Goal: Transaction & Acquisition: Purchase product/service

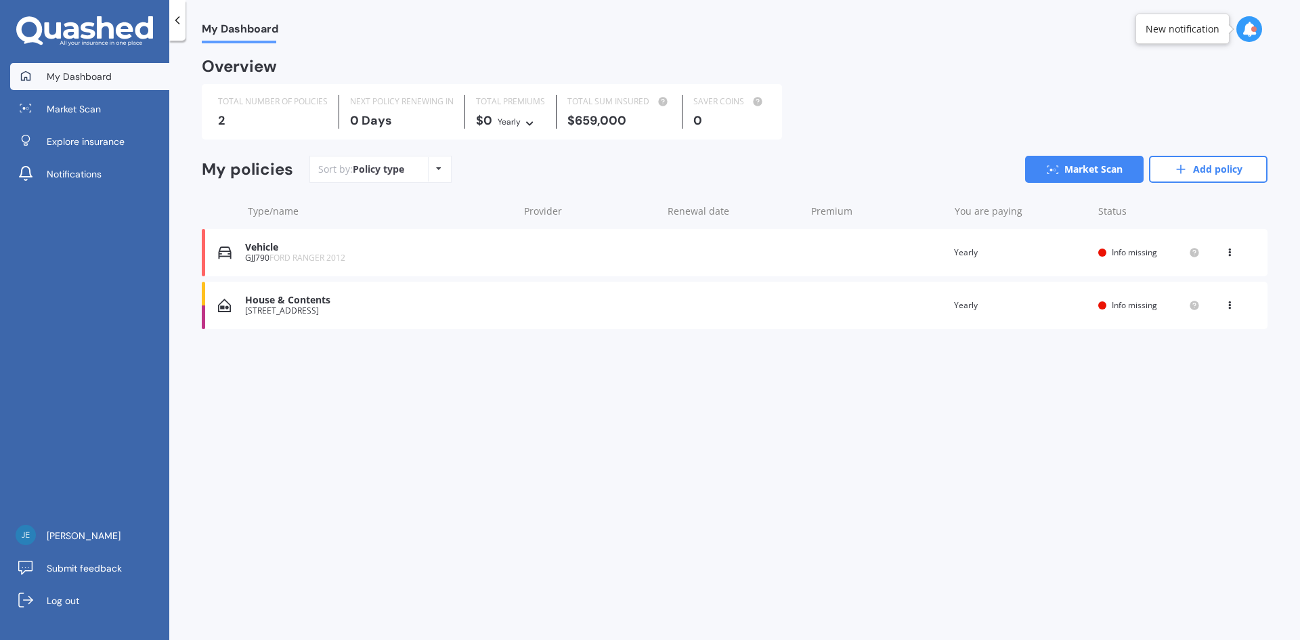
click at [1234, 257] on div "View option View policy Delete" at bounding box center [1231, 253] width 12 height 14
click at [1213, 285] on div "View policy" at bounding box center [1200, 278] width 134 height 27
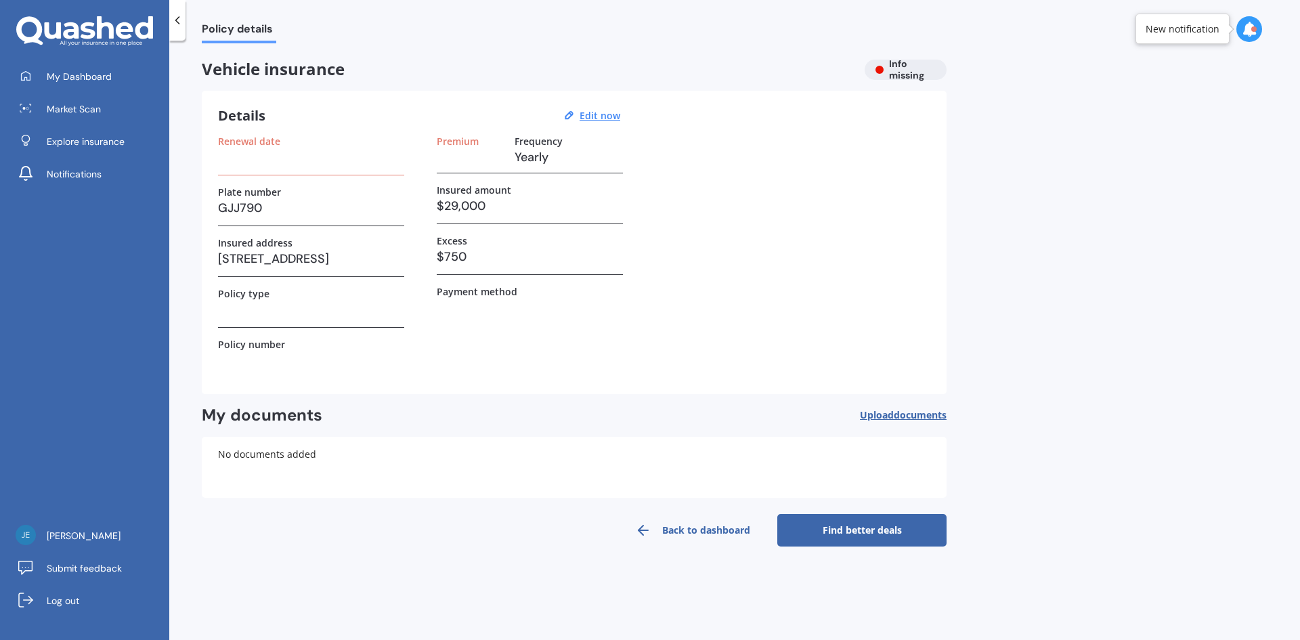
click at [825, 523] on link "Find better deals" at bounding box center [861, 530] width 169 height 32
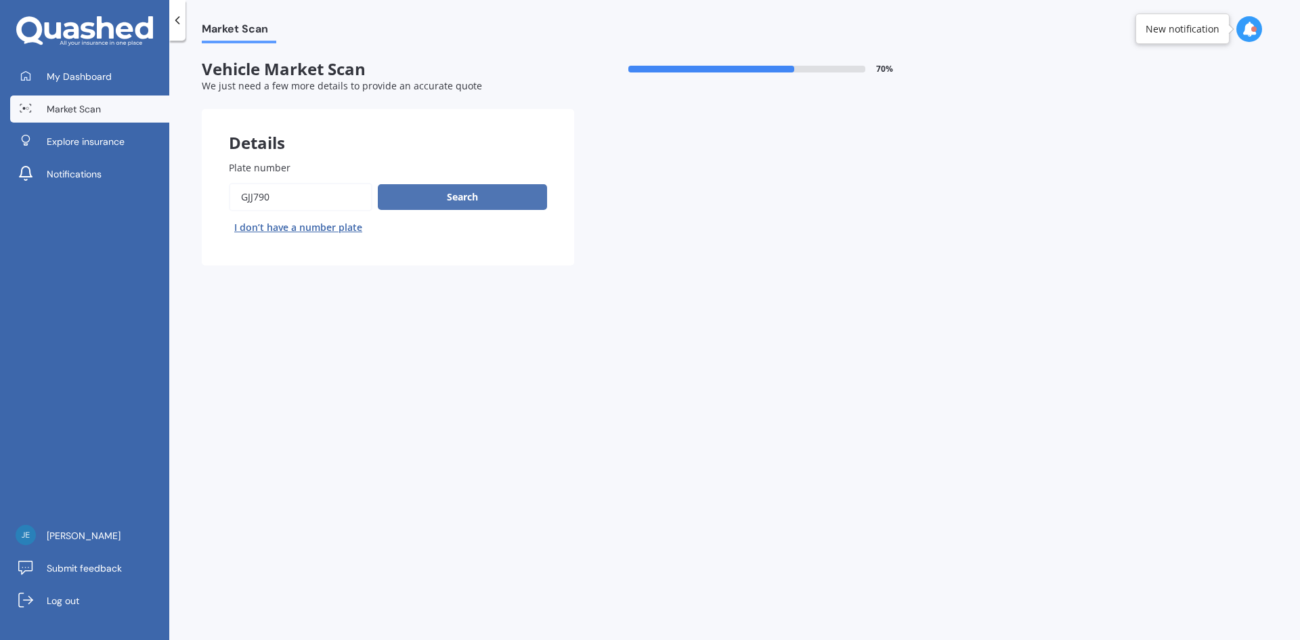
click at [466, 188] on button "Search" at bounding box center [462, 197] width 169 height 26
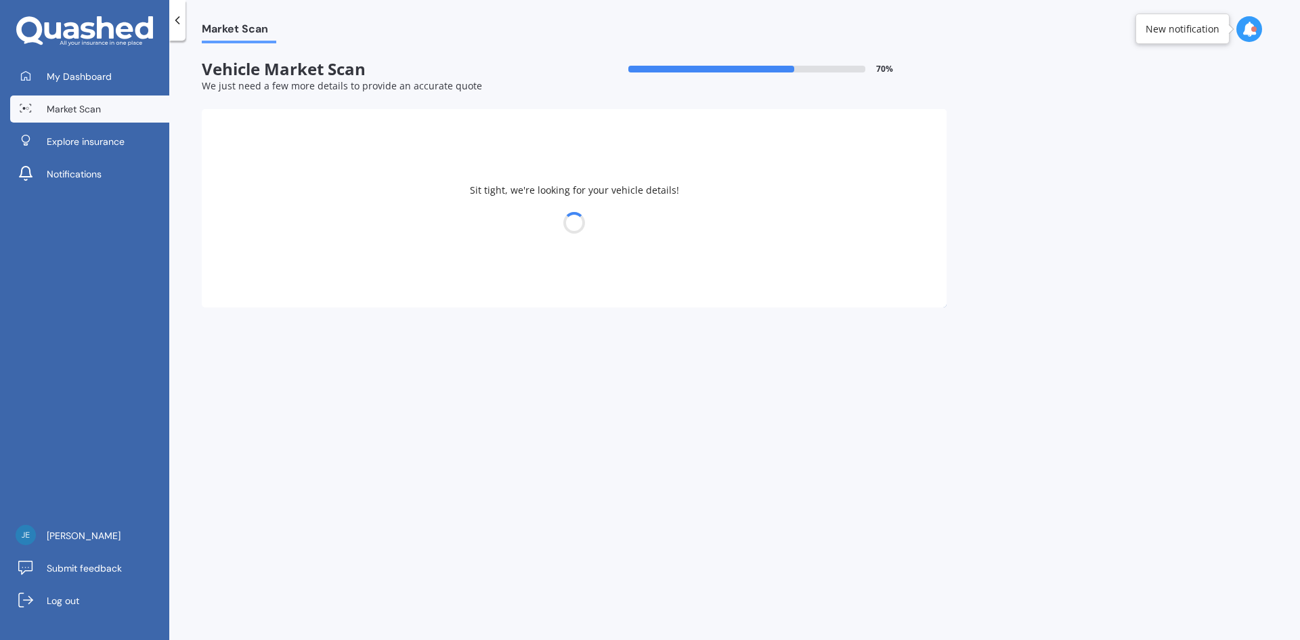
select select "FORD"
select select "RANGER"
select select "05"
select select "01"
select select "1991"
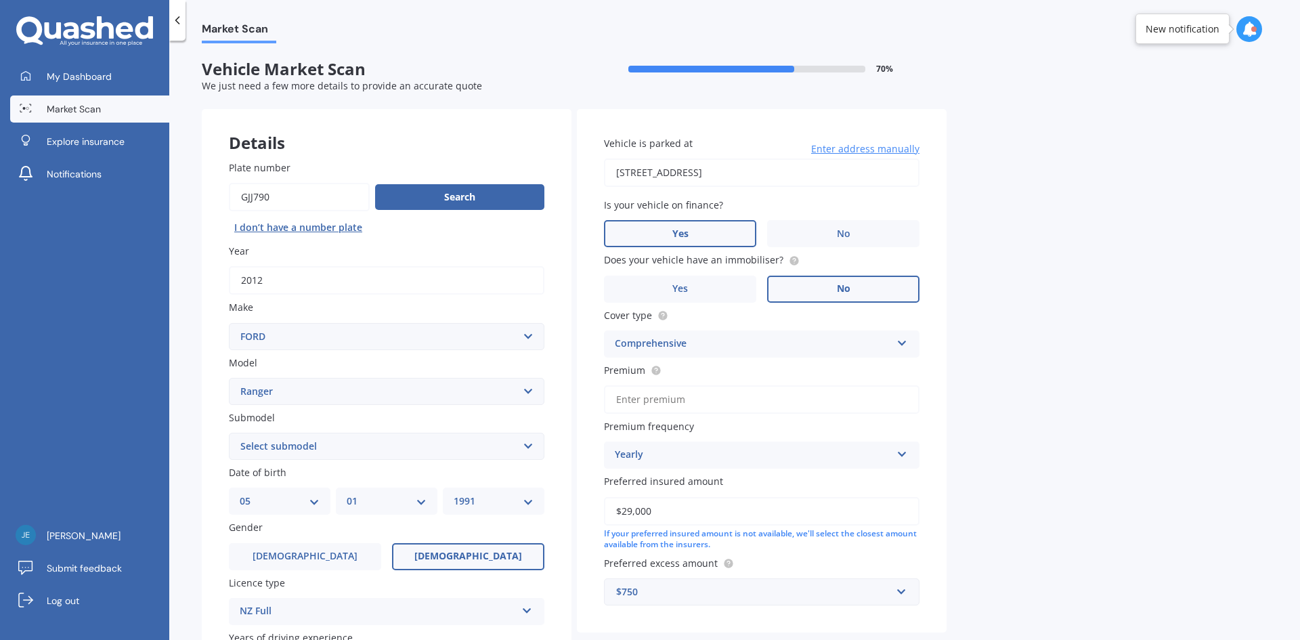
click at [878, 286] on label "No" at bounding box center [843, 289] width 152 height 27
click at [0, 0] on input "No" at bounding box center [0, 0] width 0 height 0
click at [792, 395] on input "Premium" at bounding box center [762, 399] width 316 height 28
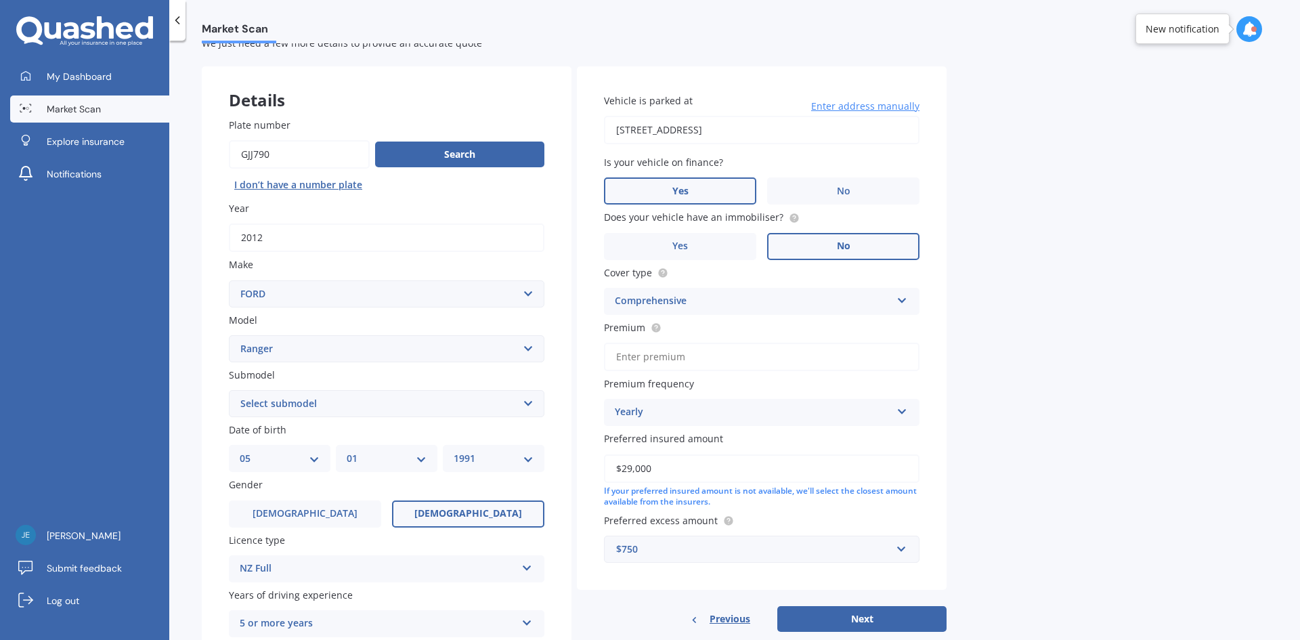
scroll to position [135, 0]
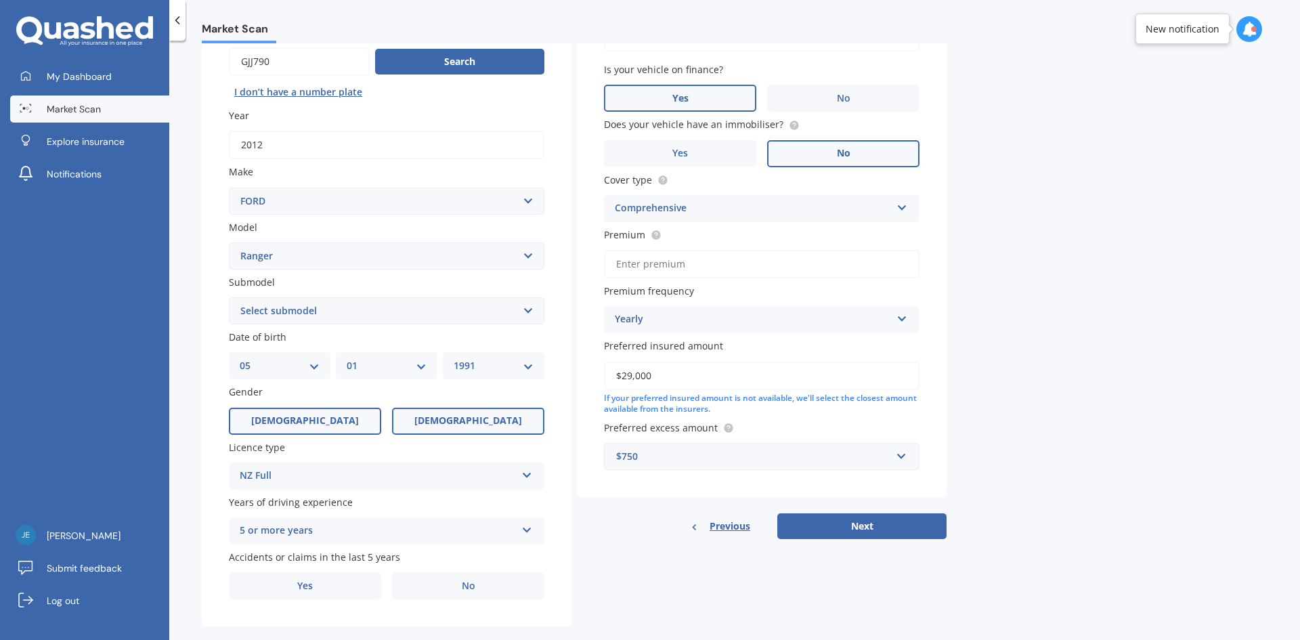
click at [330, 431] on label "[DEMOGRAPHIC_DATA]" at bounding box center [305, 421] width 152 height 27
click at [0, 0] on input "[DEMOGRAPHIC_DATA]" at bounding box center [0, 0] width 0 height 0
click at [299, 370] on select "DD 01 02 03 04 05 06 07 08 09 10 11 12 13 14 15 16 17 18 19 20 21 22 23 24 25 2…" at bounding box center [280, 365] width 80 height 15
click at [443, 460] on div "Licence type NZ Full NZ Full NZ Restricted NZ Learners [GEOGRAPHIC_DATA] [GEOGR…" at bounding box center [387, 464] width 316 height 49
click at [441, 427] on label "[DEMOGRAPHIC_DATA]" at bounding box center [468, 421] width 152 height 27
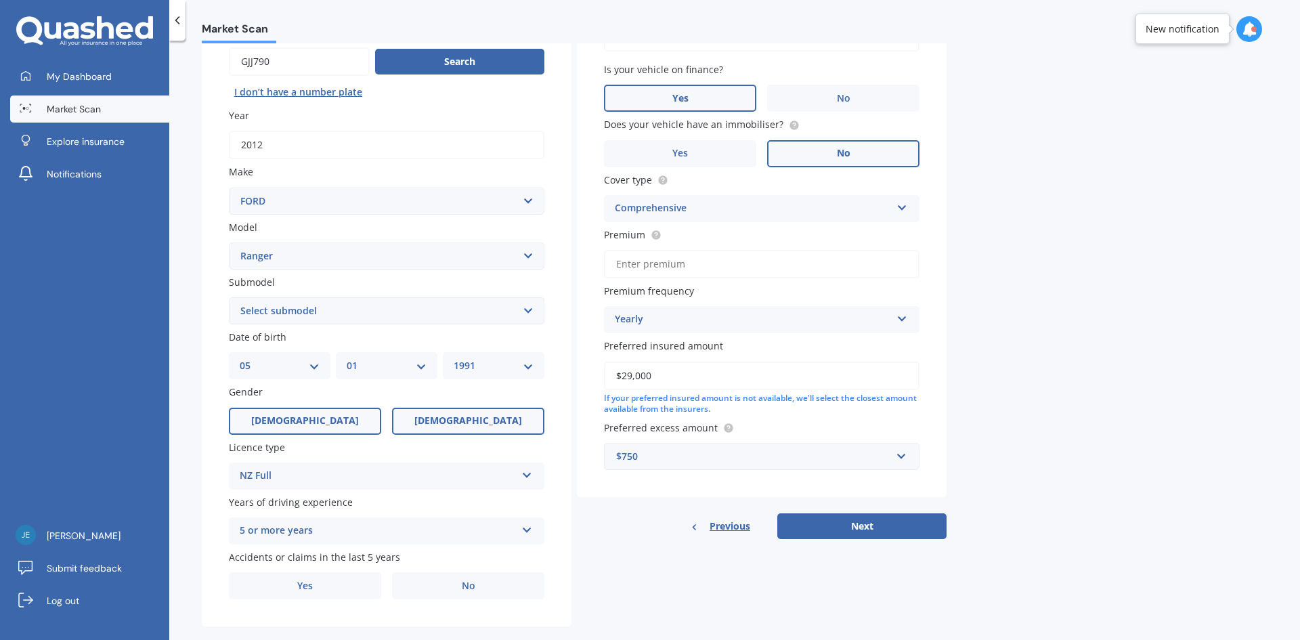
click at [0, 0] on input "[DEMOGRAPHIC_DATA]" at bounding box center [0, 0] width 0 height 0
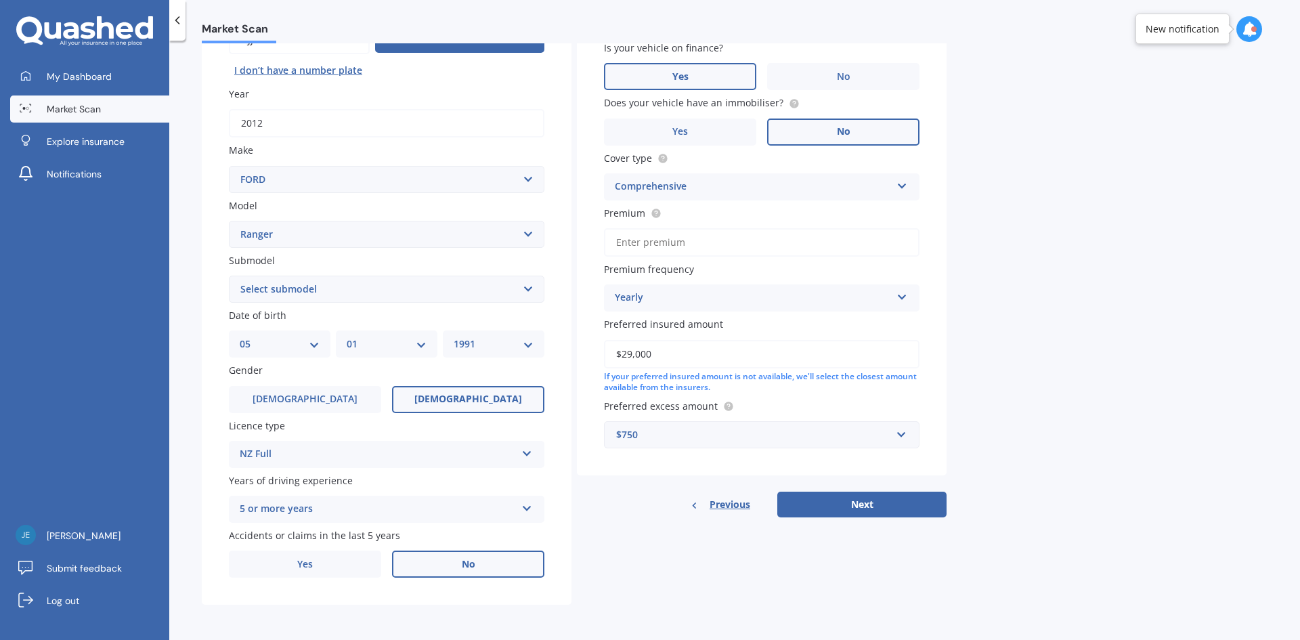
click at [476, 566] on label "No" at bounding box center [468, 563] width 152 height 27
click at [0, 0] on input "No" at bounding box center [0, 0] width 0 height 0
click at [863, 441] on div "$750" at bounding box center [753, 434] width 275 height 15
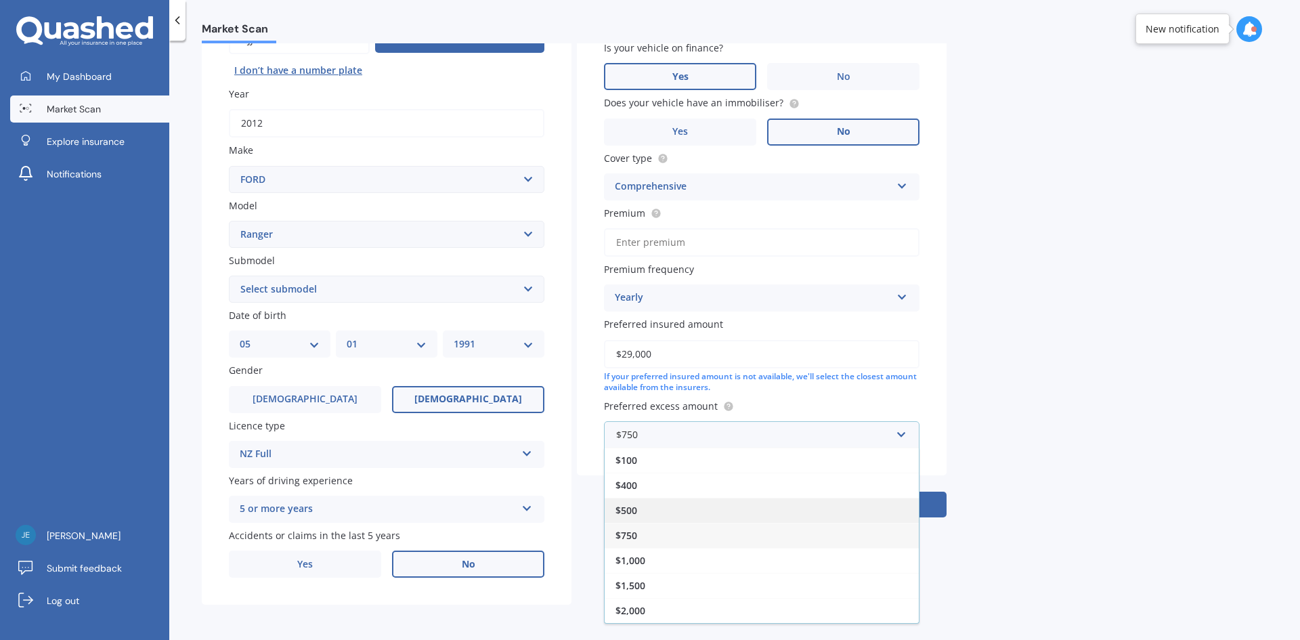
click at [664, 517] on div "$500" at bounding box center [762, 510] width 314 height 25
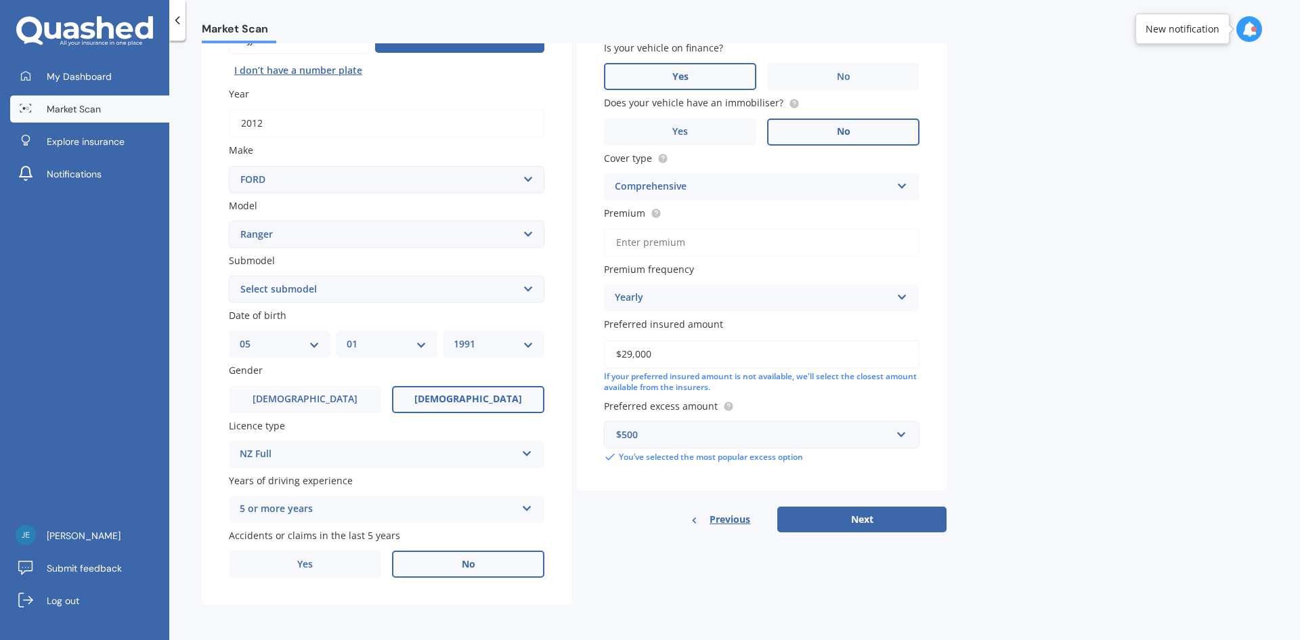
click at [900, 509] on button "Next" at bounding box center [861, 519] width 169 height 26
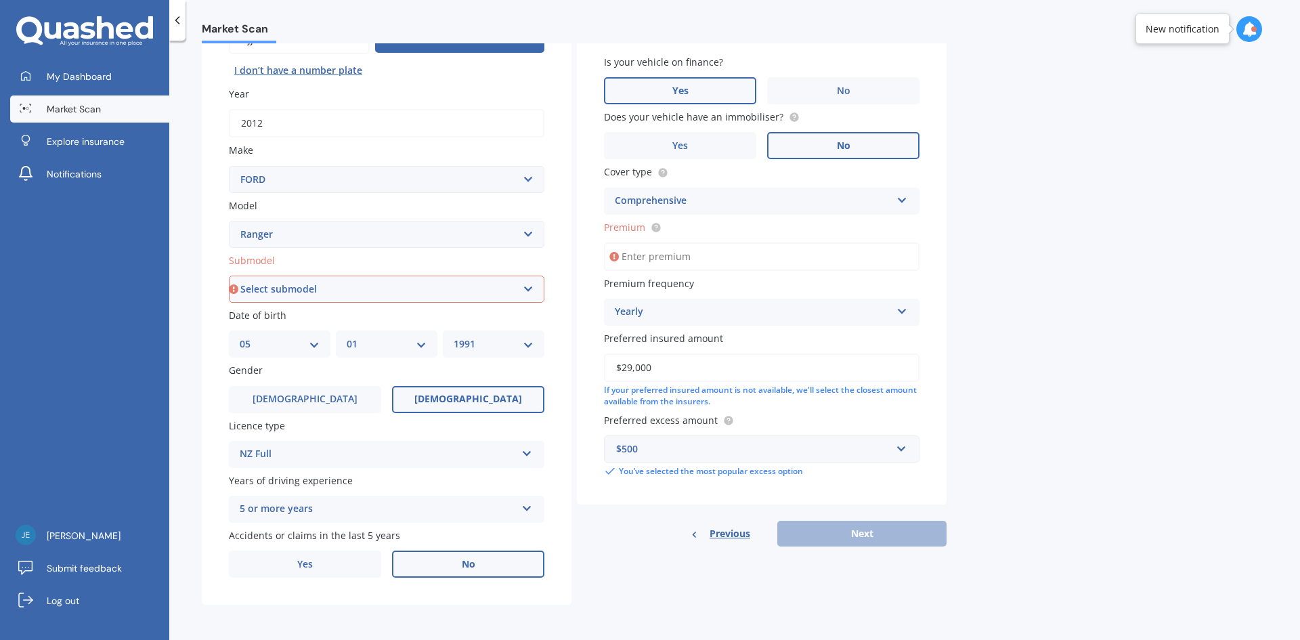
click at [464, 282] on select "Select submodel 4X2 3.2 Litre Turbo Diesel 4X2 XL 2.2 Litre Turbo Diesel 4X2 XL…" at bounding box center [387, 289] width 316 height 27
select select "4X4 XLT 3.2 LITRE TURBO DIESEL"
click at [229, 276] on select "Select submodel 4X2 3.2 Litre Turbo Diesel 4X2 XL 2.2 Litre Turbo Diesel 4X2 XL…" at bounding box center [387, 289] width 316 height 27
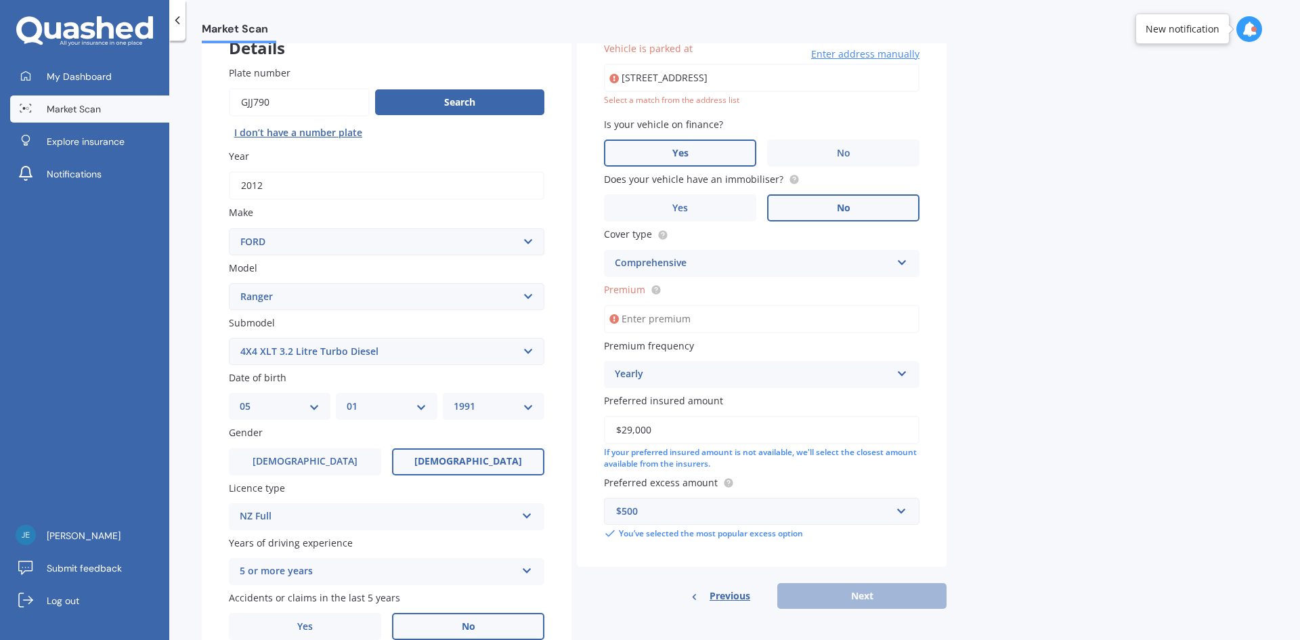
scroll to position [93, 0]
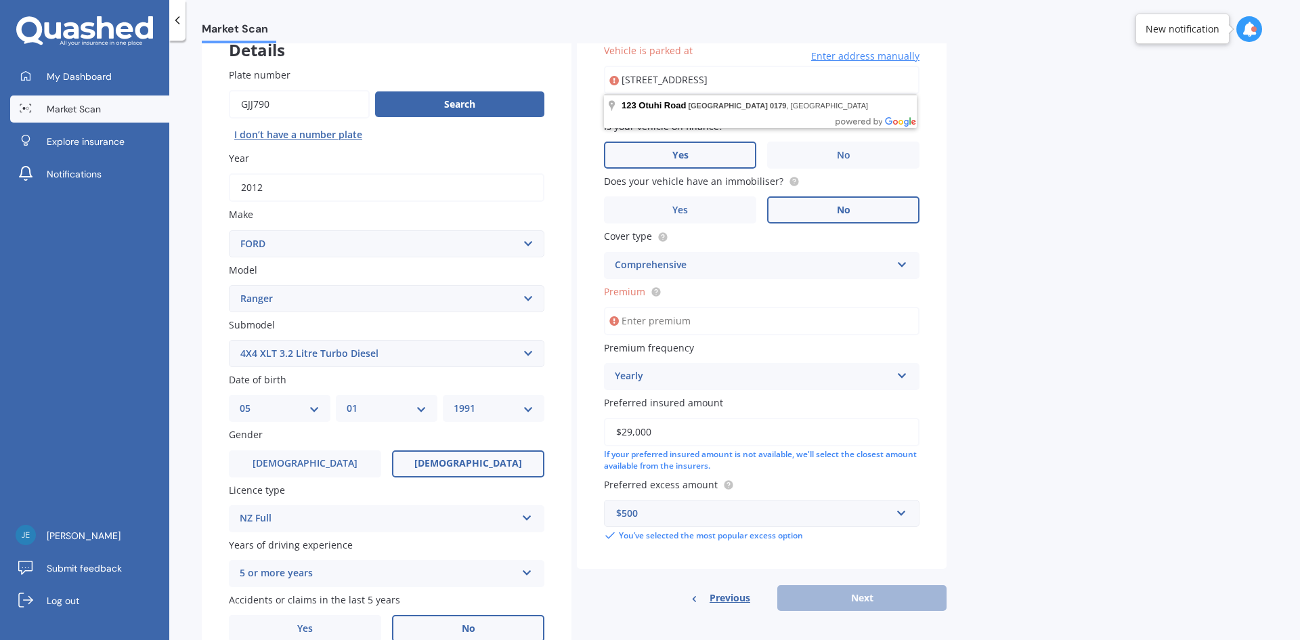
click at [724, 320] on input "Premium" at bounding box center [762, 321] width 316 height 28
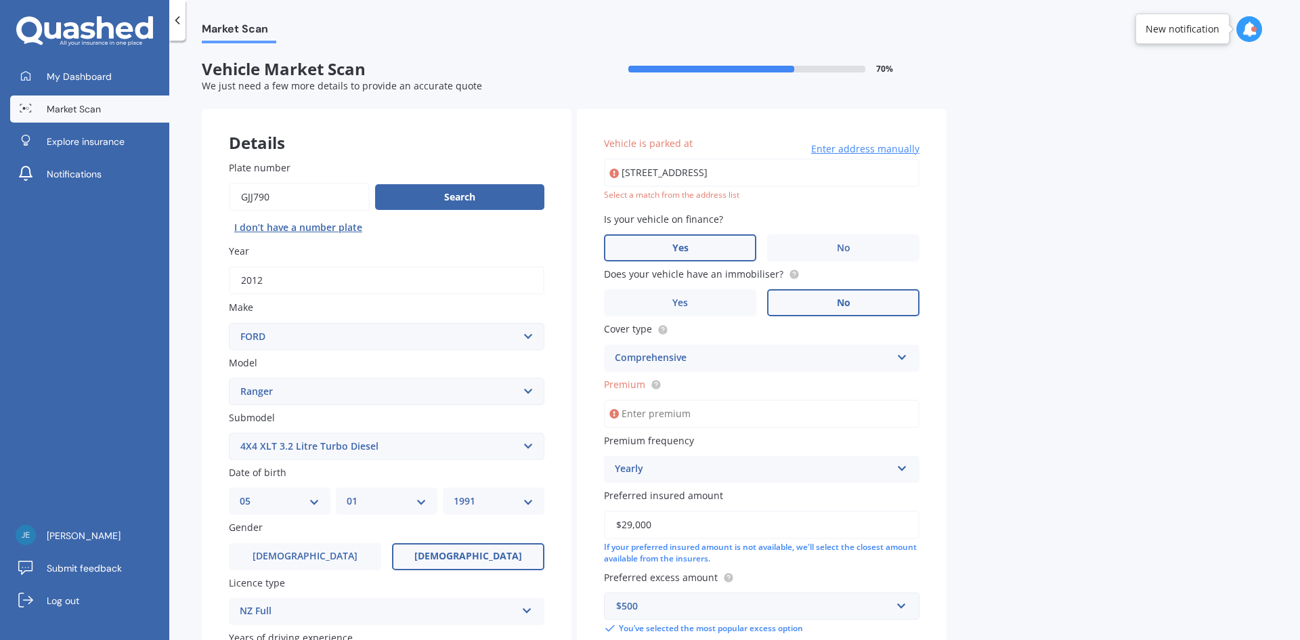
click at [757, 177] on input "[STREET_ADDRESS]" at bounding box center [762, 172] width 316 height 28
type input "[STREET_ADDRESS]"
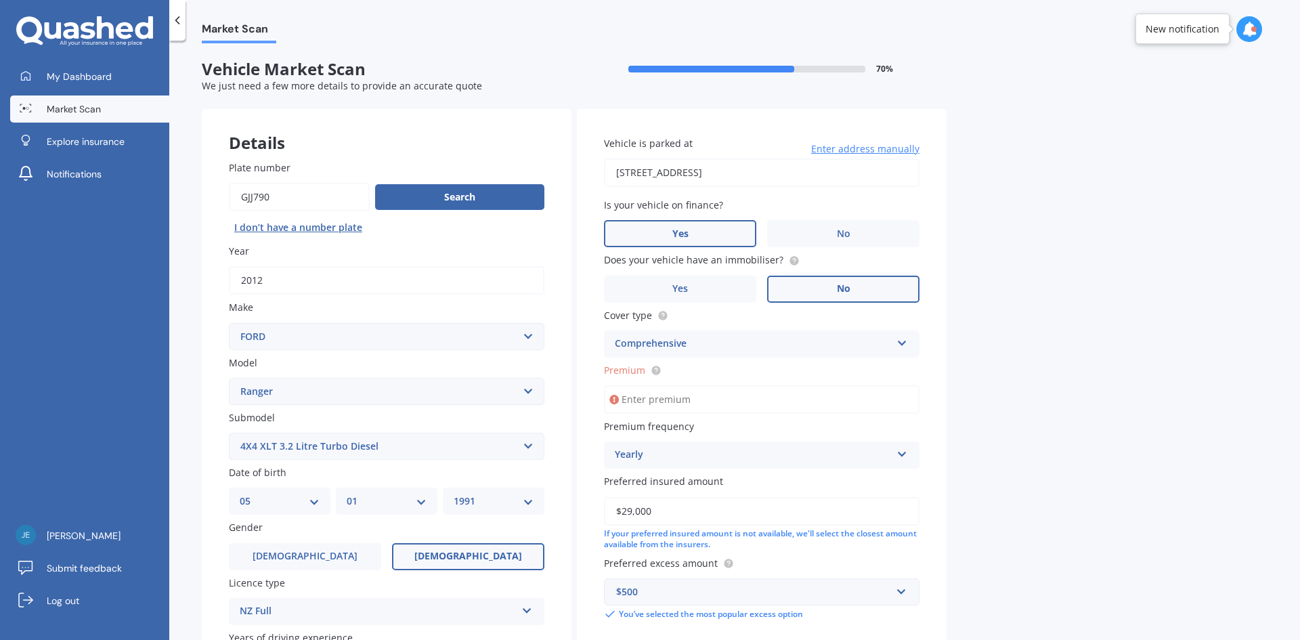
click at [688, 408] on input "Premium" at bounding box center [762, 399] width 316 height 28
click at [626, 397] on input "$100.00" at bounding box center [762, 399] width 316 height 28
type input "$120.00"
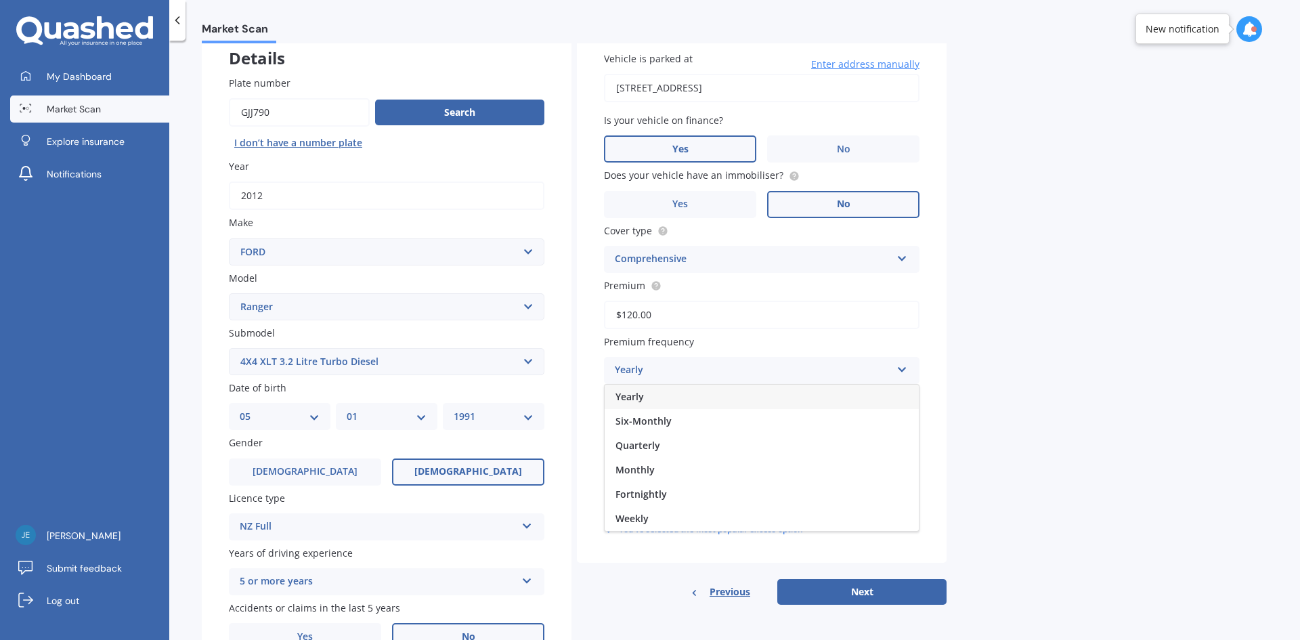
scroll to position [157, 0]
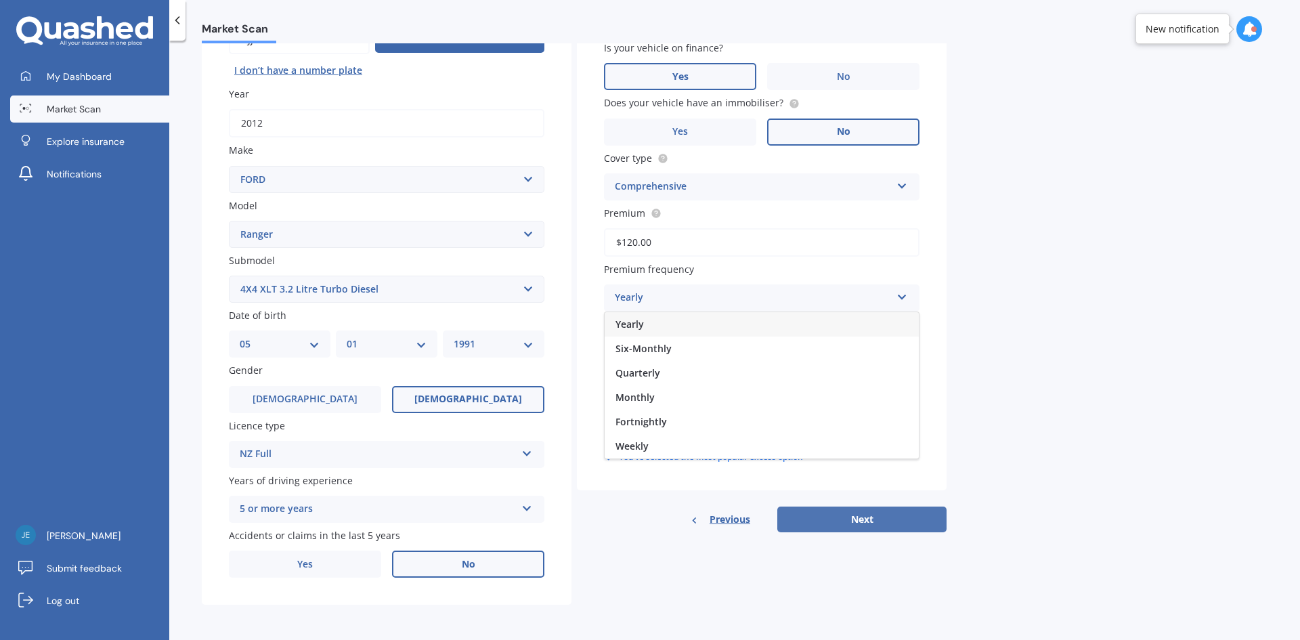
click at [896, 516] on button "Next" at bounding box center [861, 519] width 169 height 26
select select "05"
select select "01"
select select "1991"
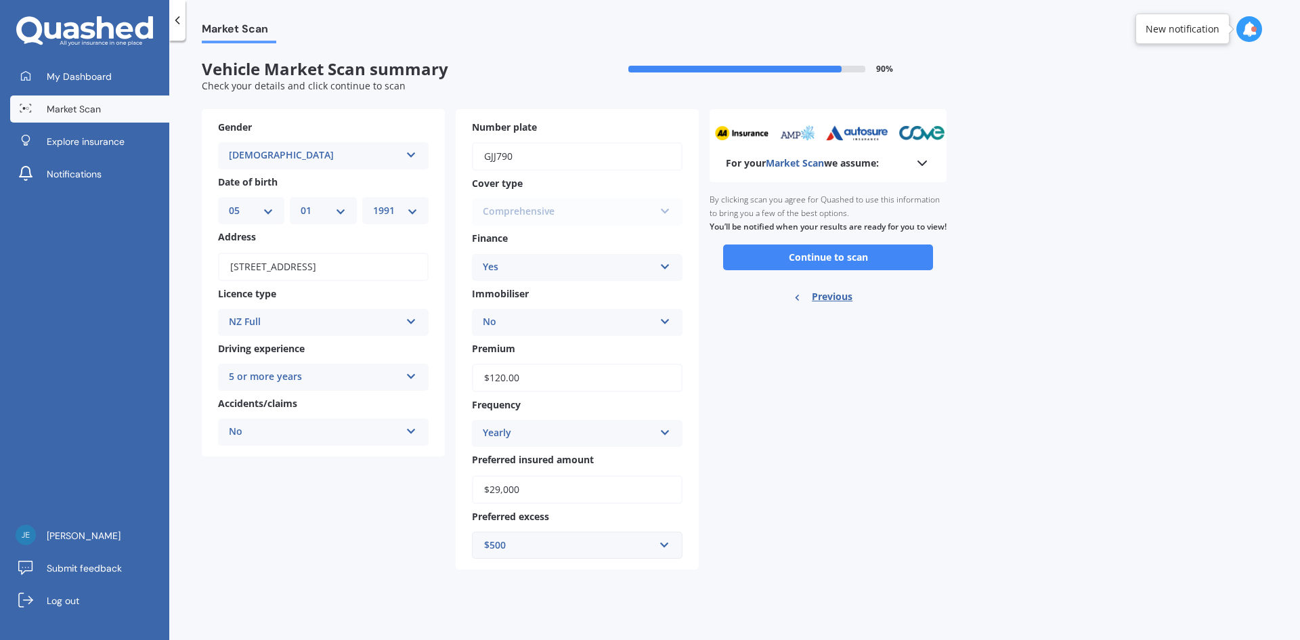
scroll to position [0, 0]
click at [827, 270] on button "Continue to scan" at bounding box center [828, 257] width 210 height 26
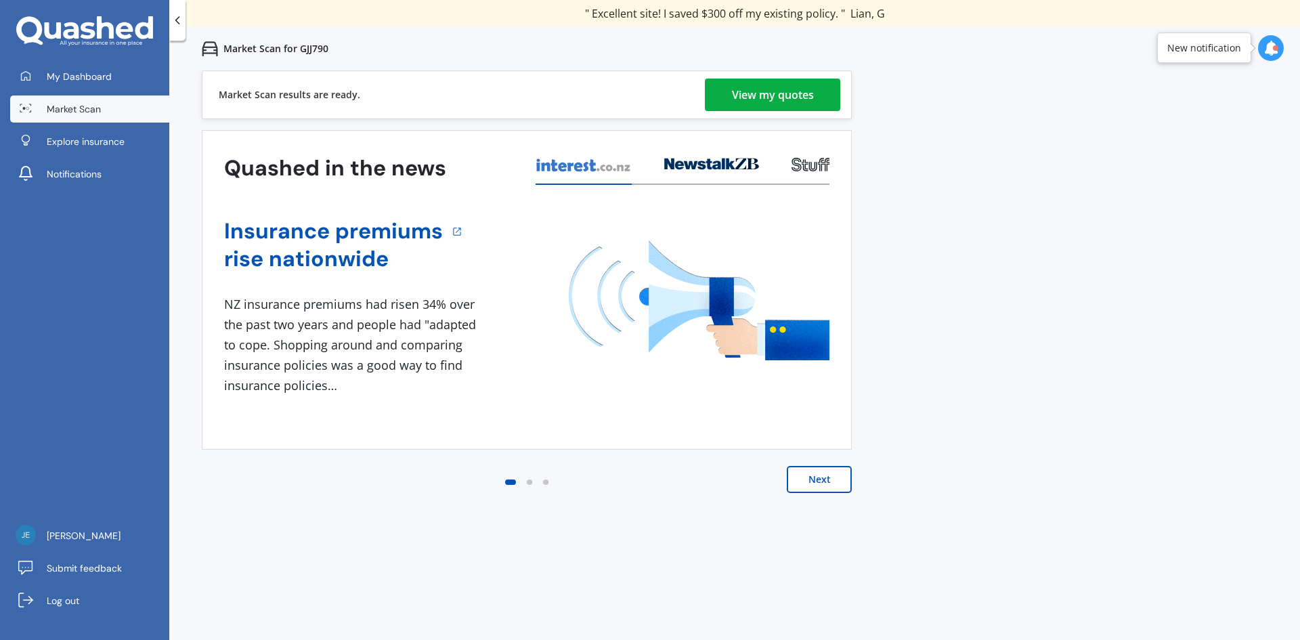
click at [750, 98] on div "View my quotes" at bounding box center [773, 95] width 82 height 32
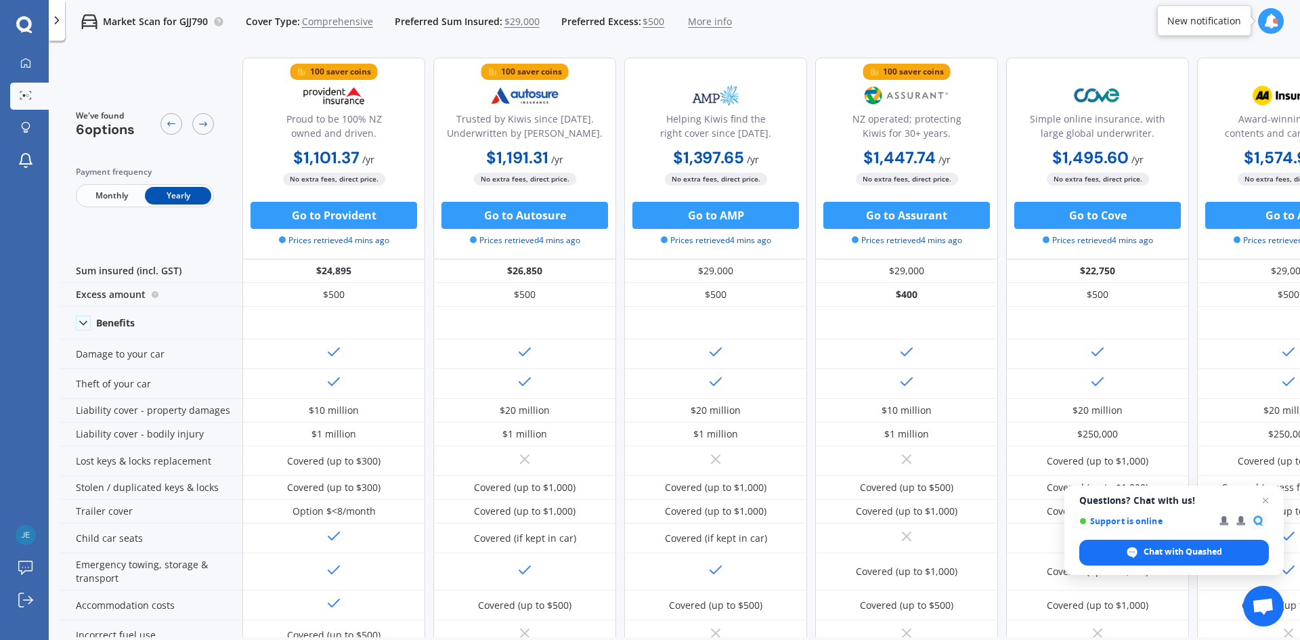
click at [129, 199] on span "Monthly" at bounding box center [112, 196] width 66 height 18
click at [1267, 504] on span "Open chat" at bounding box center [1265, 500] width 17 height 17
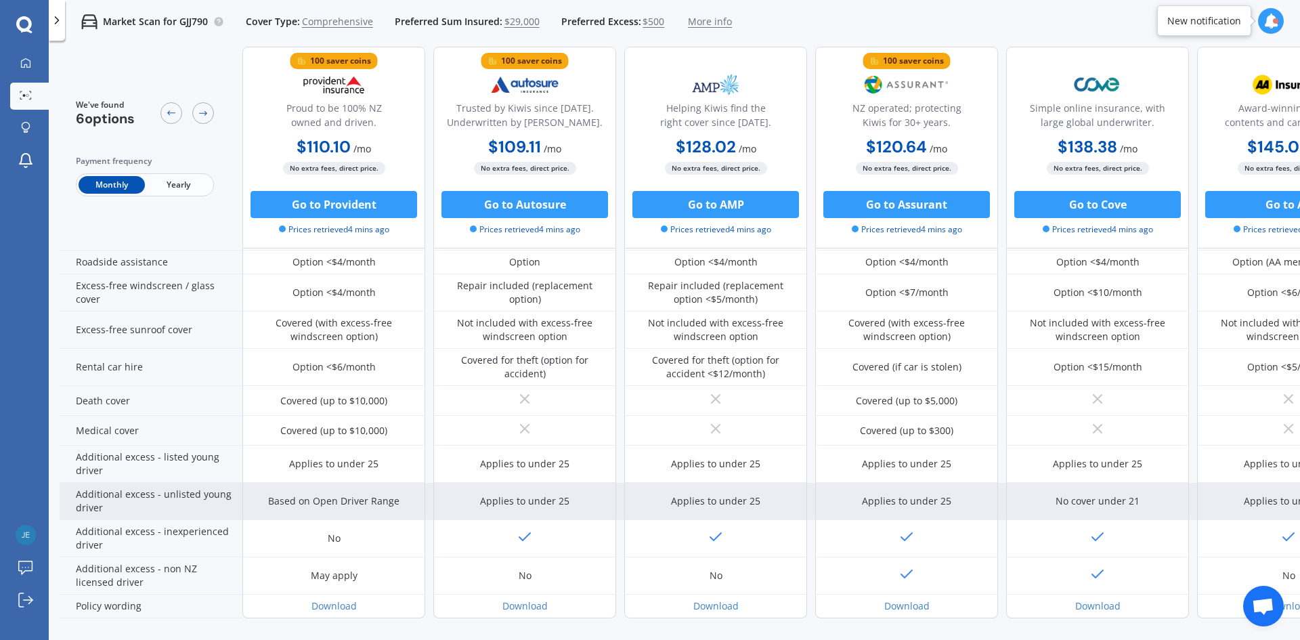
scroll to position [526, 0]
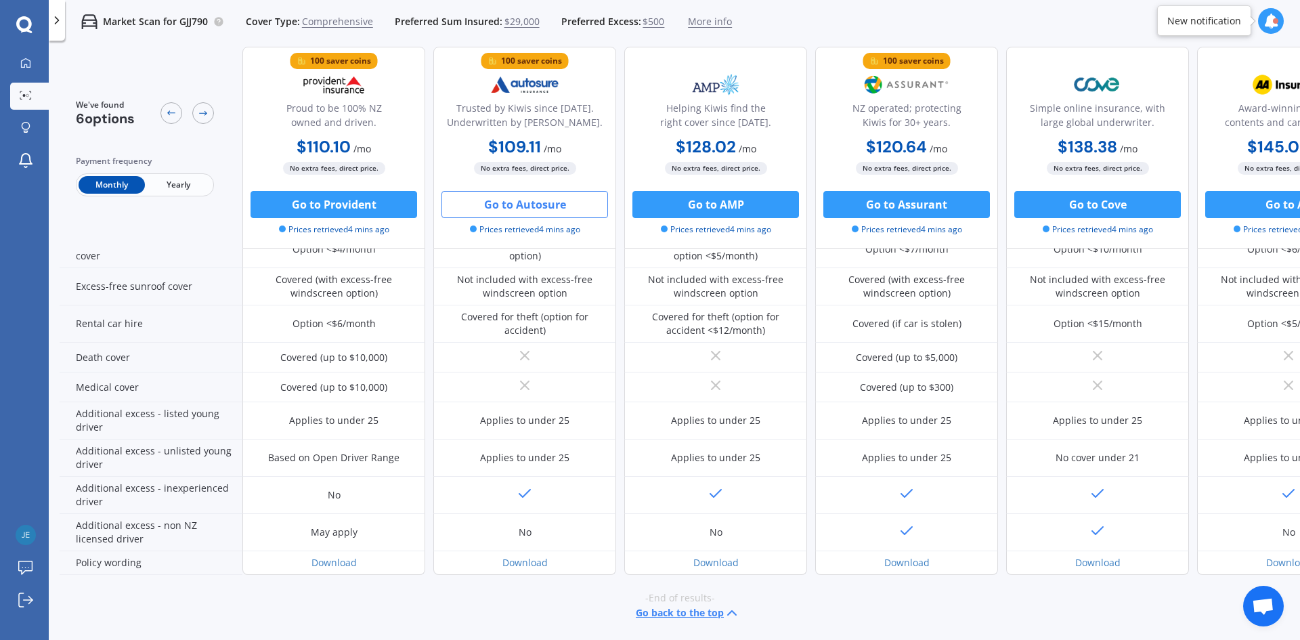
click at [564, 209] on button "Go to Autosure" at bounding box center [524, 204] width 167 height 27
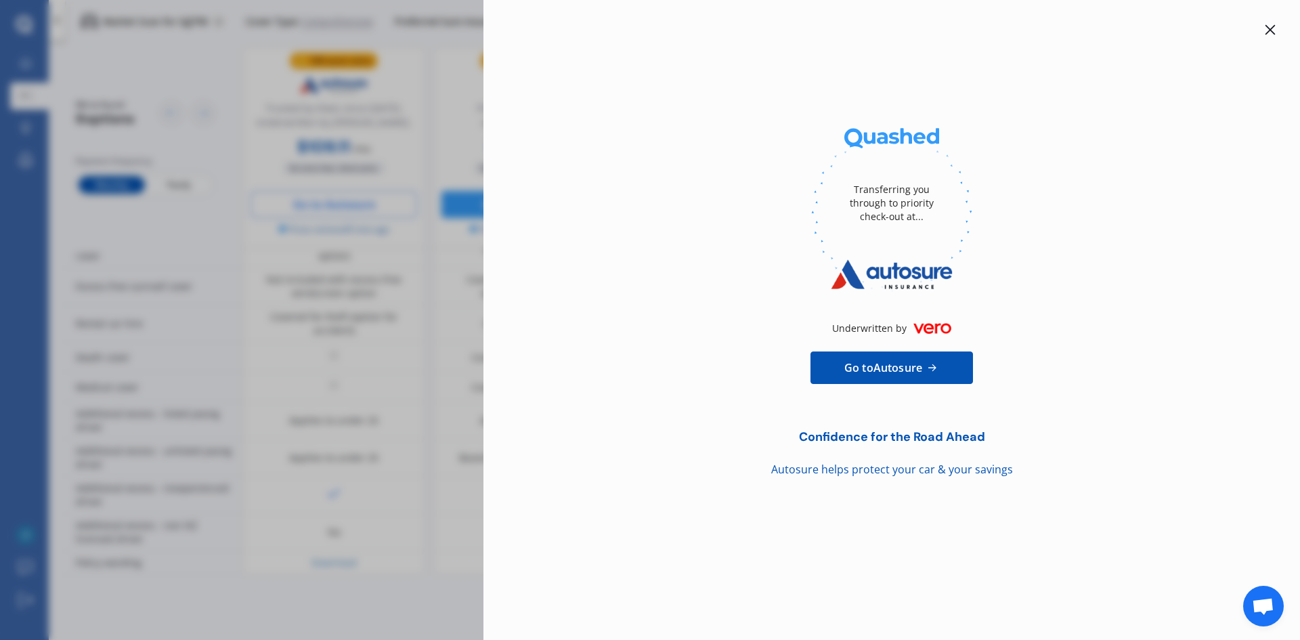
click at [1274, 34] on icon at bounding box center [1270, 29] width 11 height 11
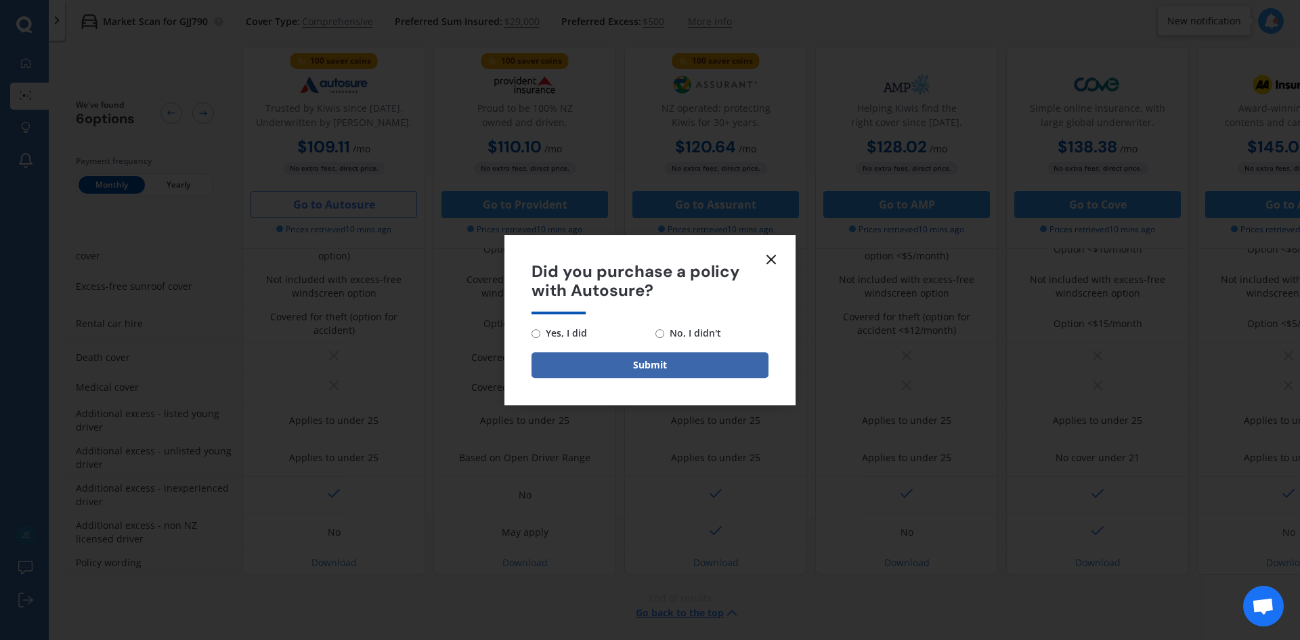
click at [687, 333] on span "No, I didn't" at bounding box center [692, 333] width 57 height 16
click at [664, 333] on input "No, I didn't" at bounding box center [659, 333] width 9 height 9
radio input "true"
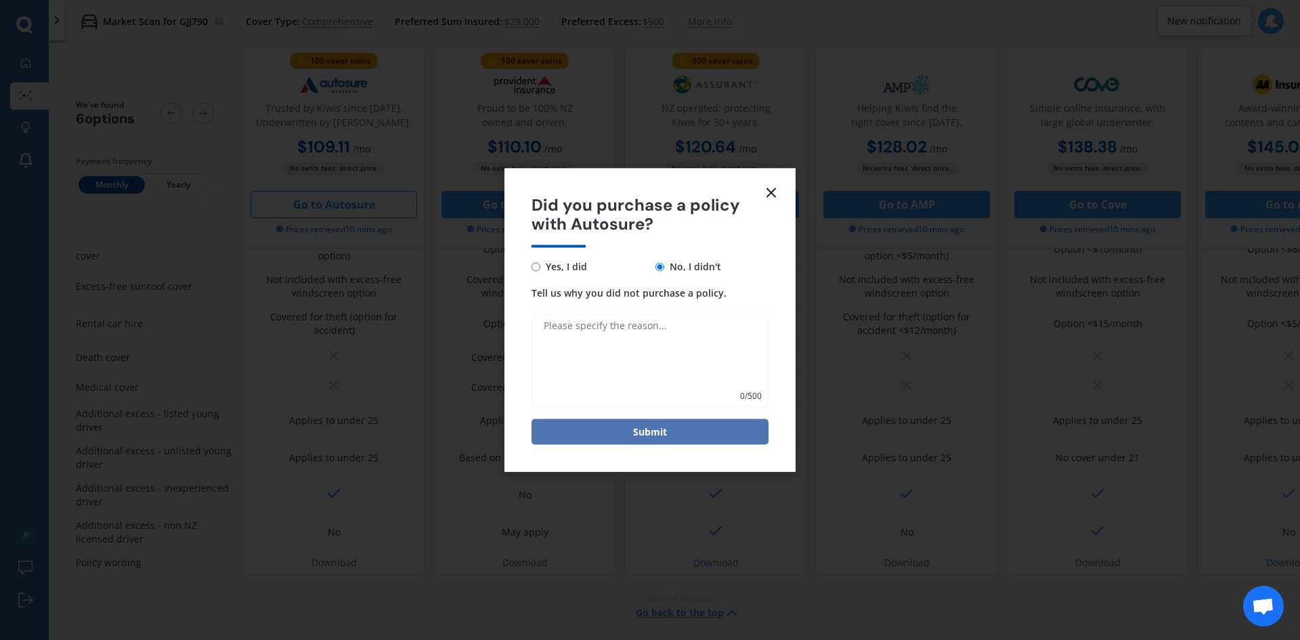
click at [714, 424] on button "Submit" at bounding box center [649, 432] width 237 height 26
type textarea "couldn't pay online, and address kept autofilling incorrectly. Made me feel une…"
click at [630, 433] on button "Submit" at bounding box center [649, 432] width 237 height 26
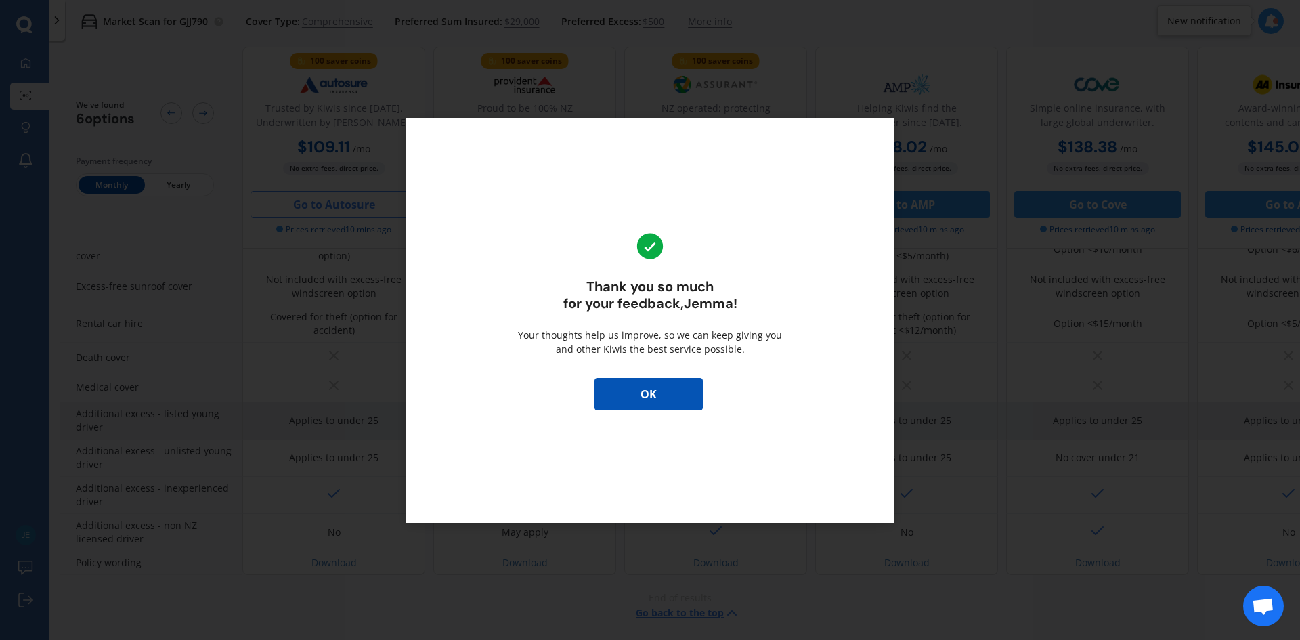
click at [668, 393] on button "OK" at bounding box center [648, 394] width 108 height 32
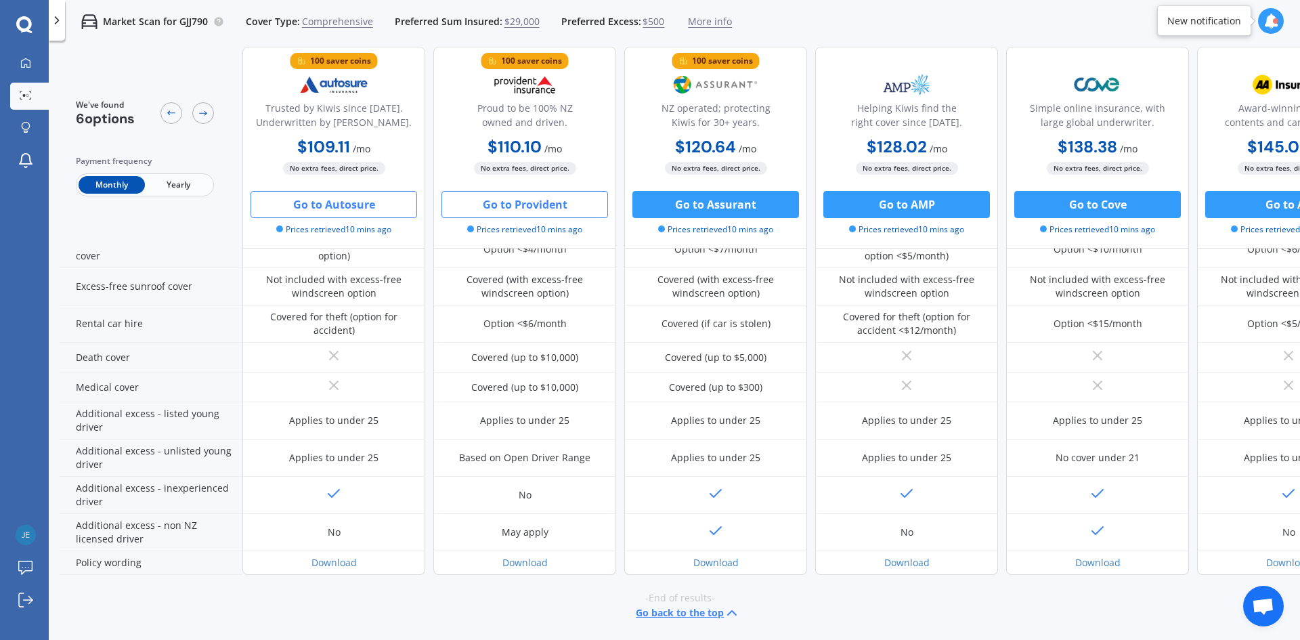
click at [508, 204] on button "Go to Provident" at bounding box center [524, 204] width 167 height 27
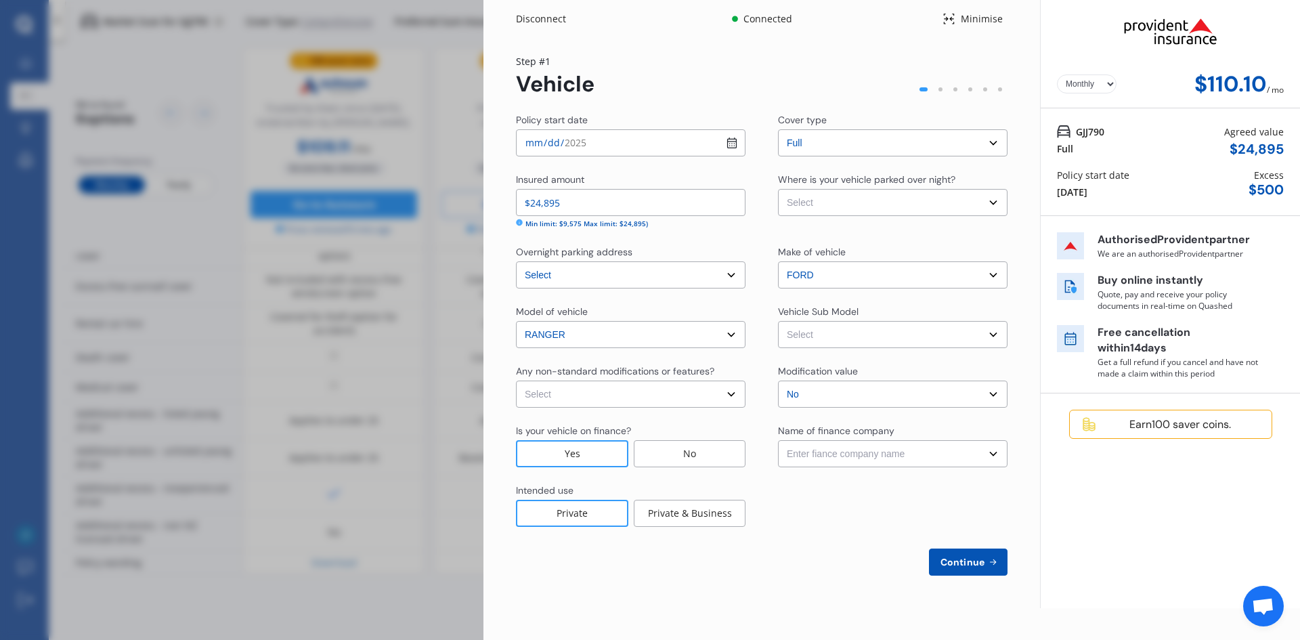
click at [869, 209] on select "Select Garage (fully enclosed) Off Street Parking Other" at bounding box center [893, 202] width 230 height 27
select select "OTHER"
click at [778, 189] on select "Select Garage (fully enclosed) Off Street Parking Other" at bounding box center [893, 202] width 230 height 27
click at [843, 338] on select "Select Ranger XLT Wellside Dbl Cab 4dr Man 6sp 4x4 1088kg 3.2DT" at bounding box center [893, 334] width 230 height 27
select select "NZVFORD2012AEAW"
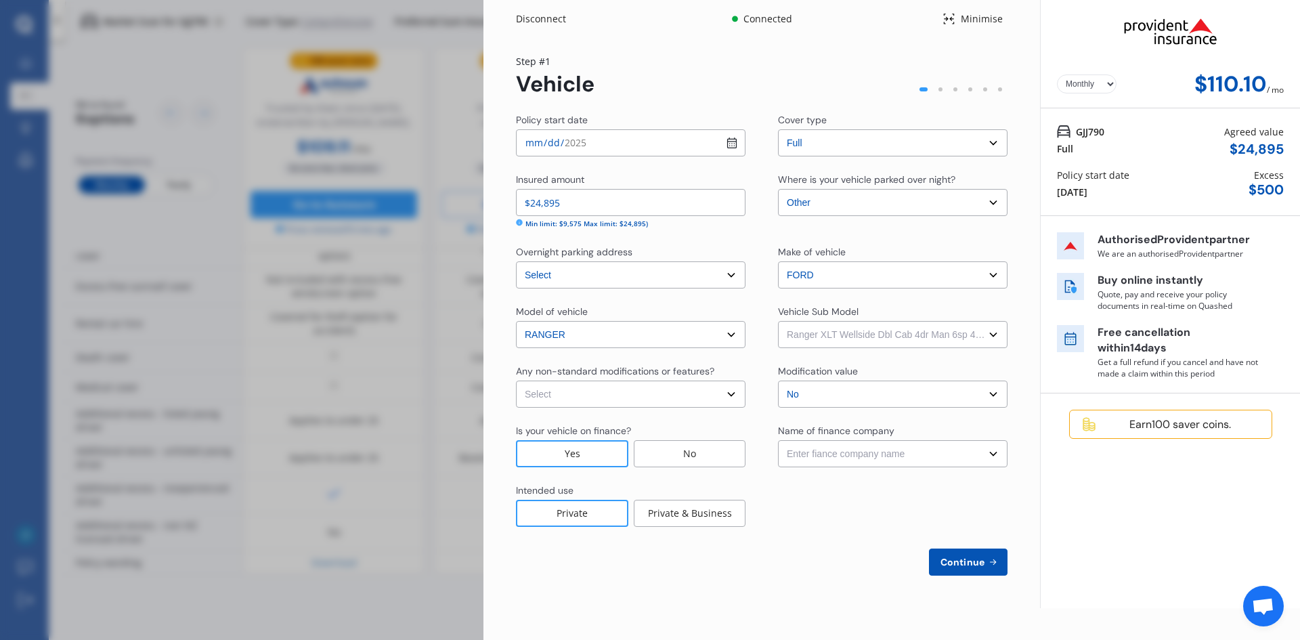
click at [778, 321] on select "Select Ranger XLT Wellside Dbl Cab 4dr Man 6sp 4x4 1088kg 3.2DT" at bounding box center [893, 334] width 230 height 27
click at [661, 389] on select "Select None [MEDICAL_DATA] System(NOS) Roll Cage Full Racing Harness" at bounding box center [631, 393] width 230 height 27
select select "none"
click at [516, 380] on select "Select None [MEDICAL_DATA] System(NOS) Roll Cage Full Racing Harness" at bounding box center [631, 393] width 230 height 27
click at [829, 452] on select "Enter fiance company name 24/7 Finance AA Finance Limited Acclaim Finance Activ…" at bounding box center [893, 453] width 230 height 27
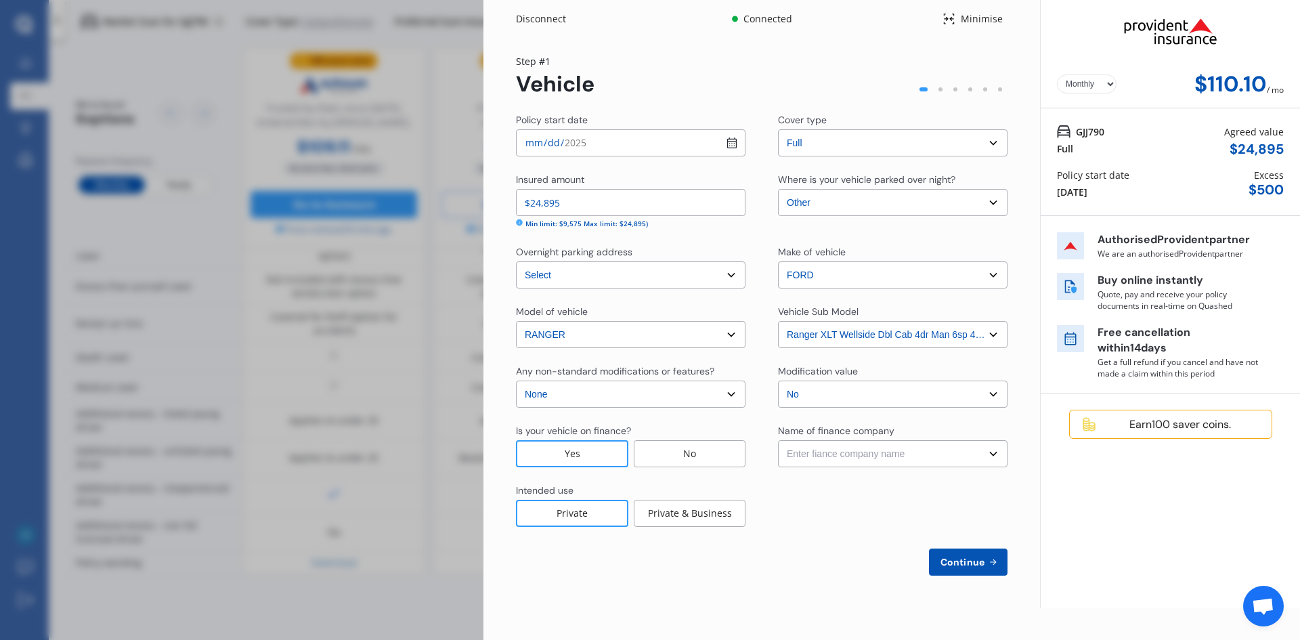
select select "FC0237"
click at [778, 440] on select "Enter fiance company name 24/7 Finance AA Finance Limited Acclaim Finance Activ…" at bounding box center [893, 453] width 230 height 27
click at [963, 567] on span "Continue" at bounding box center [962, 562] width 49 height 11
select select "05"
select select "01"
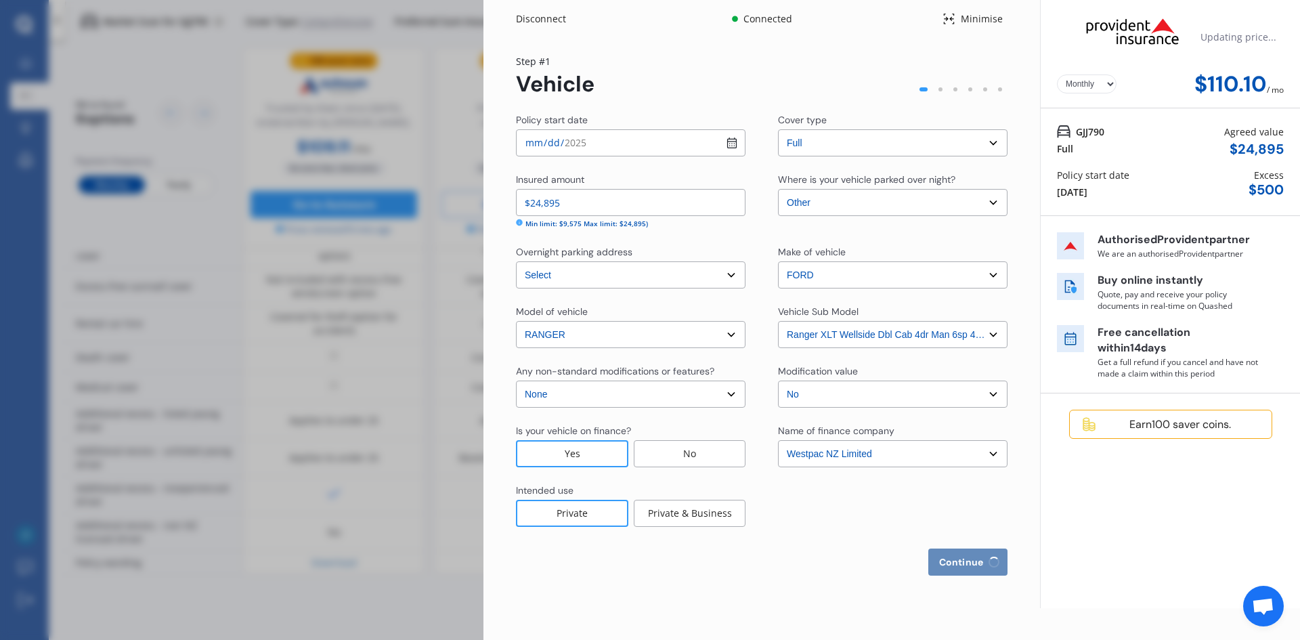
select select "1991"
select select "NZ_FULL"
select select "0"
select select "25"
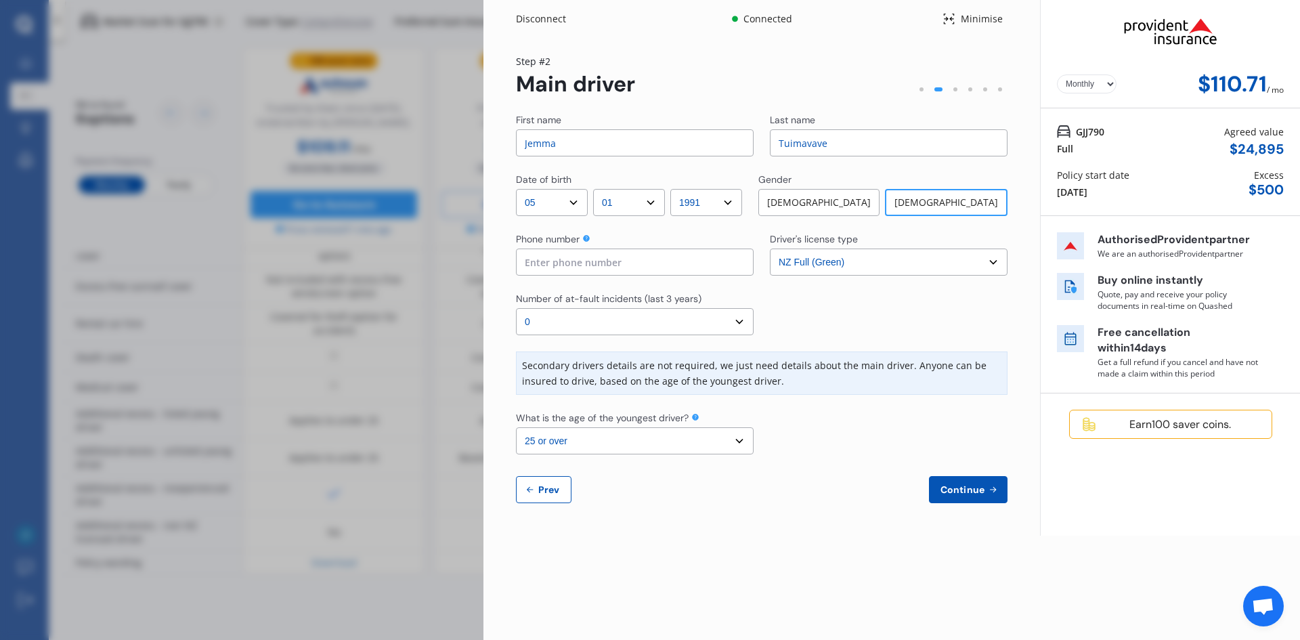
drag, startPoint x: 655, startPoint y: 144, endPoint x: 352, endPoint y: 155, distance: 302.8
click at [352, 155] on div "Disconnect Connected Minimise Yearly Monthly $110.71 / mo Step # 2 Main driver …" at bounding box center [650, 320] width 1300 height 640
type input "[PERSON_NAME]"
click at [562, 206] on select "DD 01 02 03 04 05 06 07 08 09 10 11 12 13 14 15 16 17 18 19 20 21 22 23 24 25 2…" at bounding box center [552, 202] width 72 height 27
select select "20"
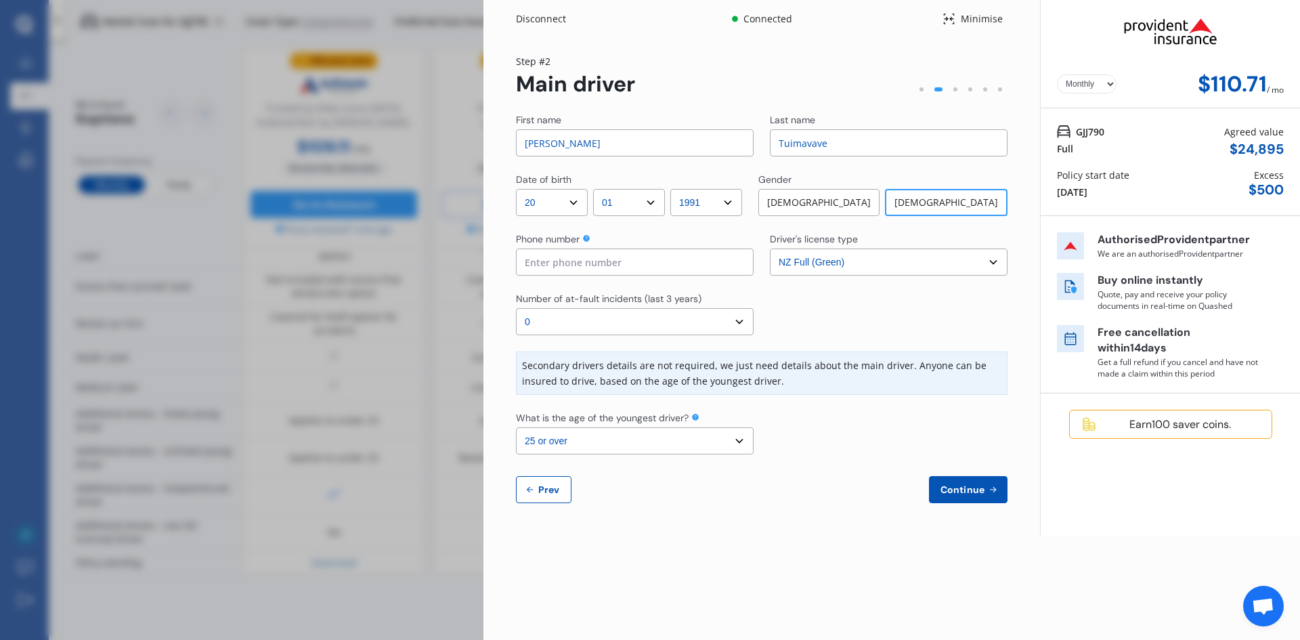
click at [516, 189] on select "DD 01 02 03 04 05 06 07 08 09 10 11 12 13 14 15 16 17 18 19 20 21 22 23 24 25 2…" at bounding box center [552, 202] width 72 height 27
click at [621, 205] on select "MM 01 02 03 04 05 06 07 08 09 10 11 12" at bounding box center [629, 202] width 72 height 27
select select "03"
click at [596, 189] on select "MM 01 02 03 04 05 06 07 08 09 10 11 12" at bounding box center [629, 202] width 72 height 27
click at [674, 257] on input at bounding box center [635, 261] width 238 height 27
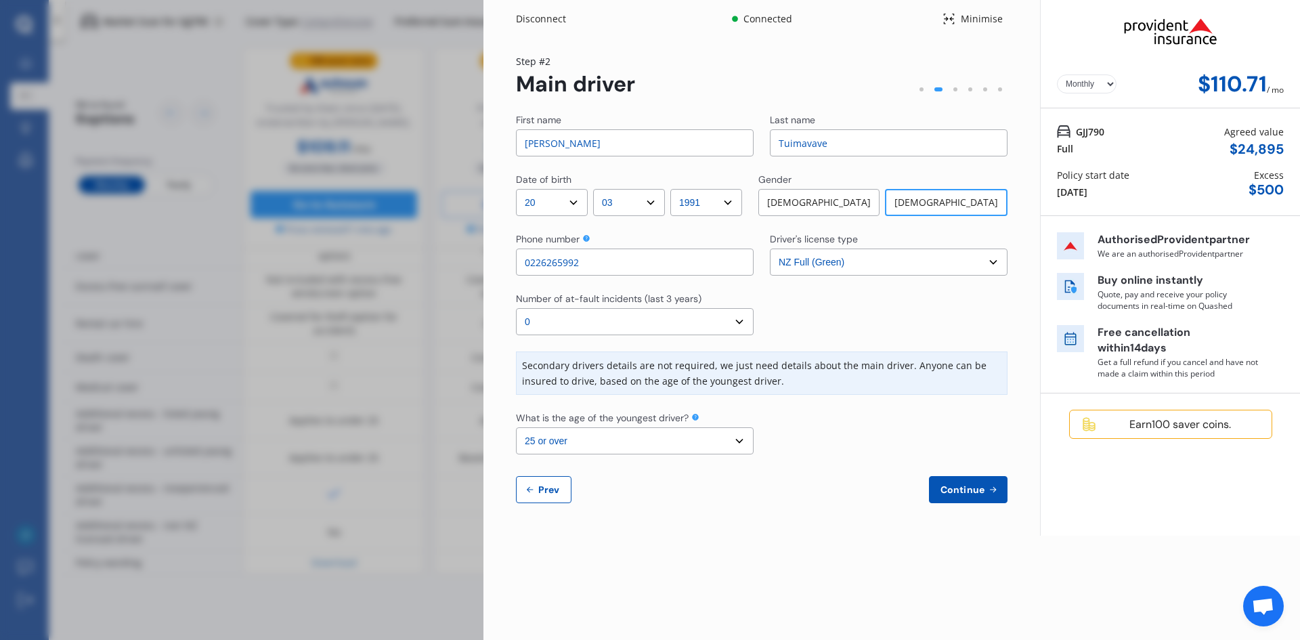
type input "0226265992"
click at [640, 439] on select "Select the age of the youngest driver. 16 17 18 19 20 21 22 23 24 25 or over" at bounding box center [635, 440] width 238 height 27
click at [516, 427] on select "Select the age of the youngest driver. 16 17 18 19 20 21 22 23 24 25 or over" at bounding box center [635, 440] width 238 height 27
click at [975, 485] on span "Continue" at bounding box center [962, 489] width 49 height 11
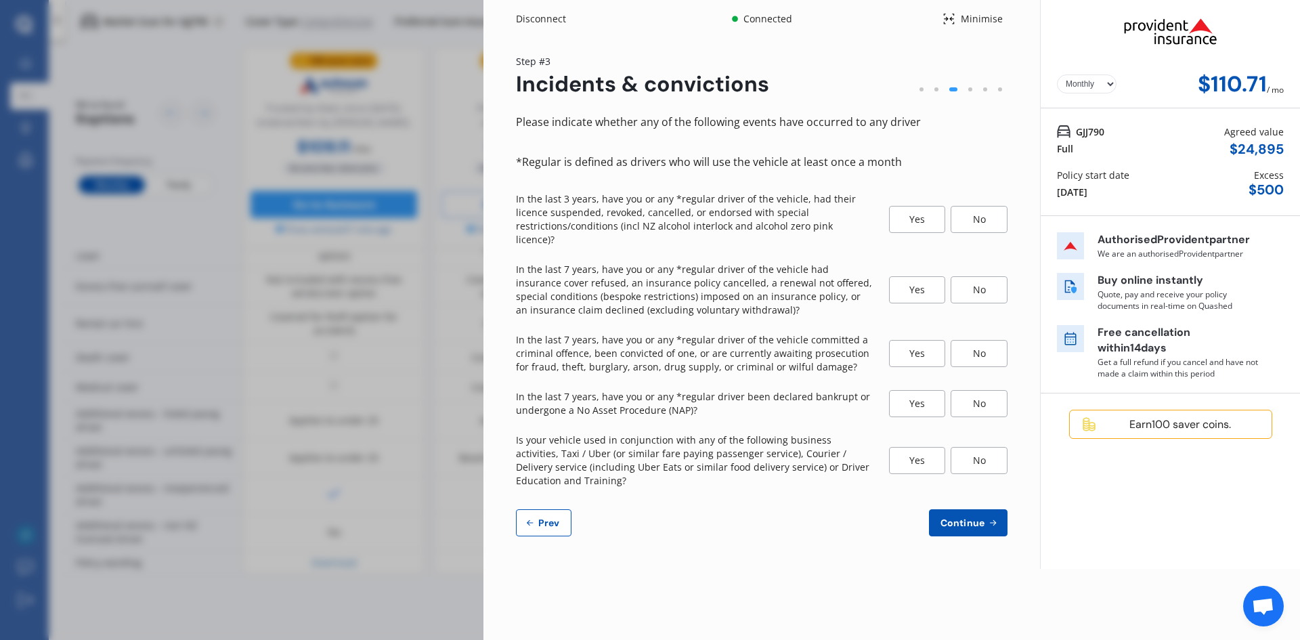
click at [978, 210] on div "No" at bounding box center [979, 219] width 57 height 27
click at [984, 279] on div "No" at bounding box center [979, 289] width 57 height 27
click at [974, 340] on div "No" at bounding box center [979, 353] width 57 height 27
click at [988, 391] on div "No" at bounding box center [979, 403] width 57 height 27
click at [982, 452] on div "No" at bounding box center [979, 460] width 57 height 27
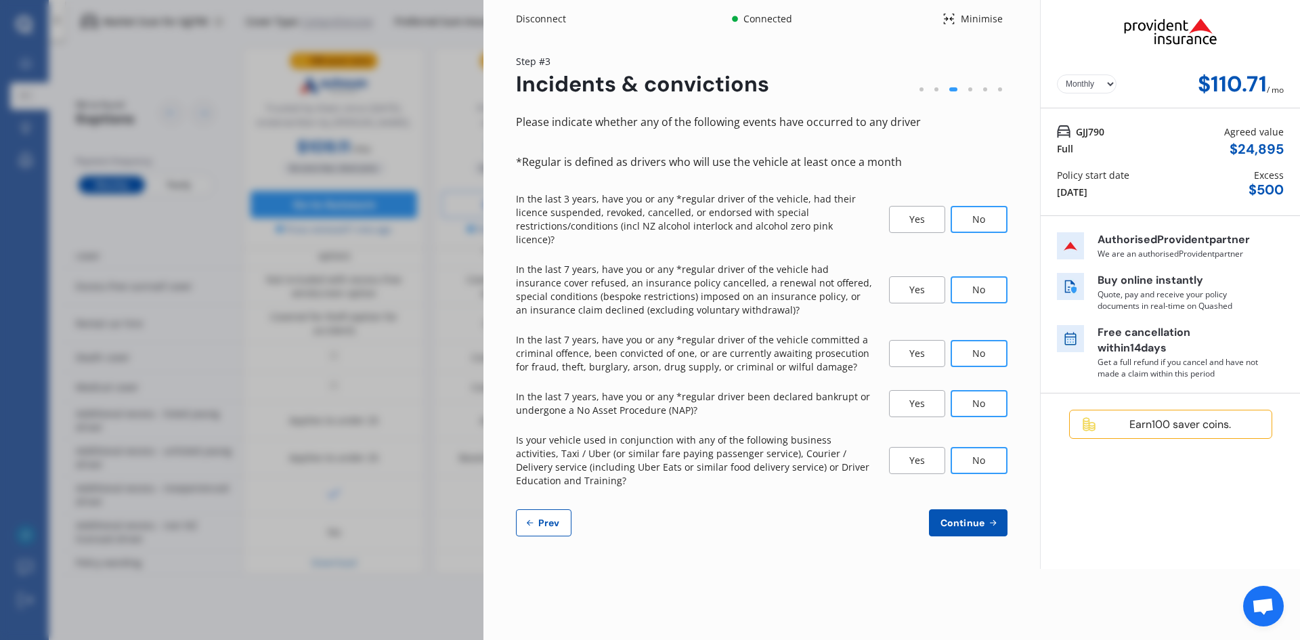
click at [970, 517] on span "Continue" at bounding box center [962, 522] width 49 height 11
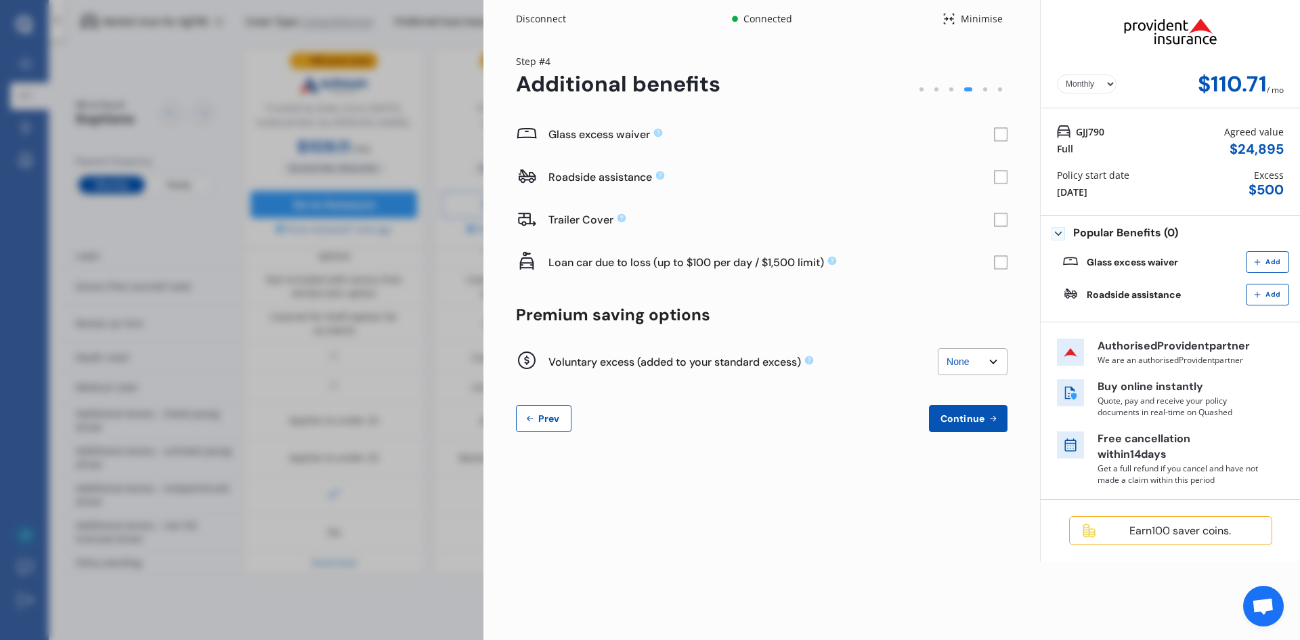
click at [997, 132] on rect at bounding box center [1001, 135] width 14 height 14
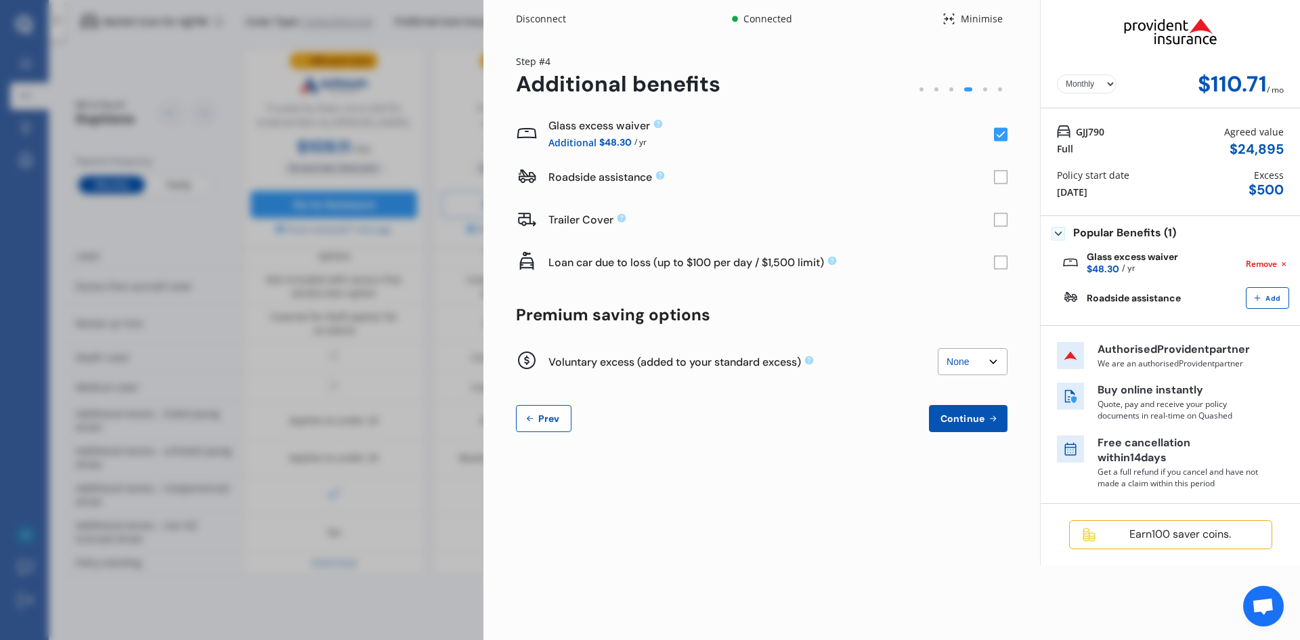
click at [985, 422] on span "Continue" at bounding box center [962, 418] width 49 height 11
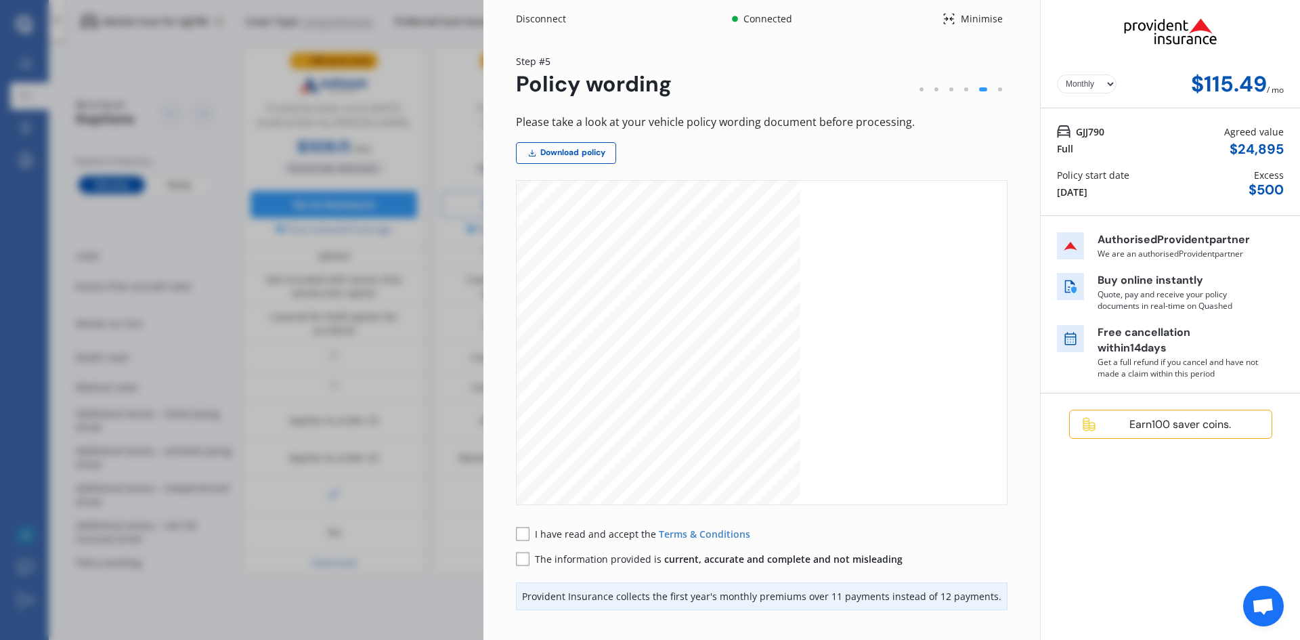
scroll to position [203, 0]
click at [520, 532] on rect at bounding box center [523, 534] width 14 height 14
click at [522, 557] on rect at bounding box center [523, 559] width 14 height 14
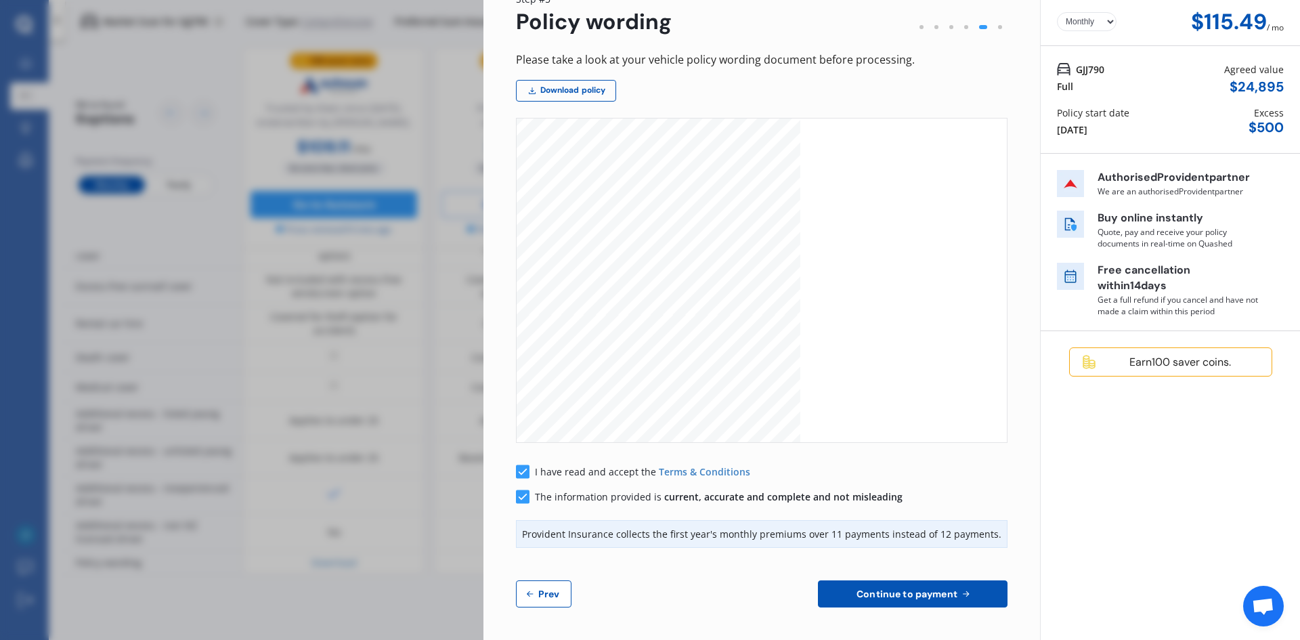
click at [952, 606] on button "Continue to payment" at bounding box center [913, 593] width 190 height 27
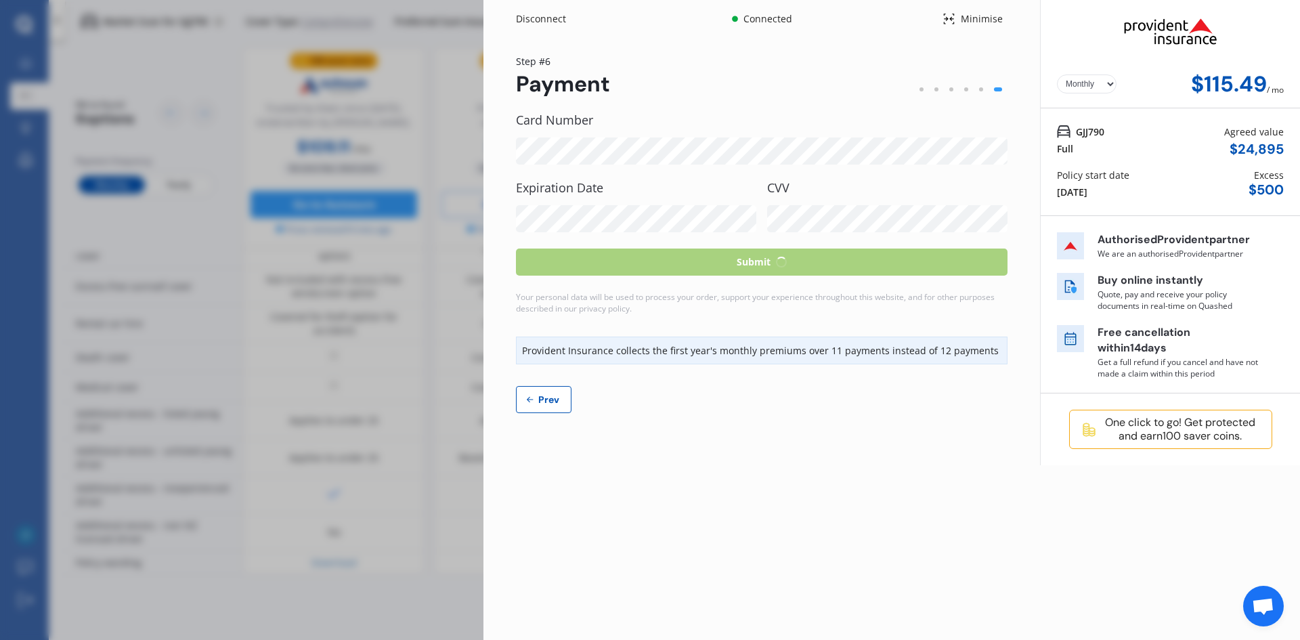
scroll to position [0, 0]
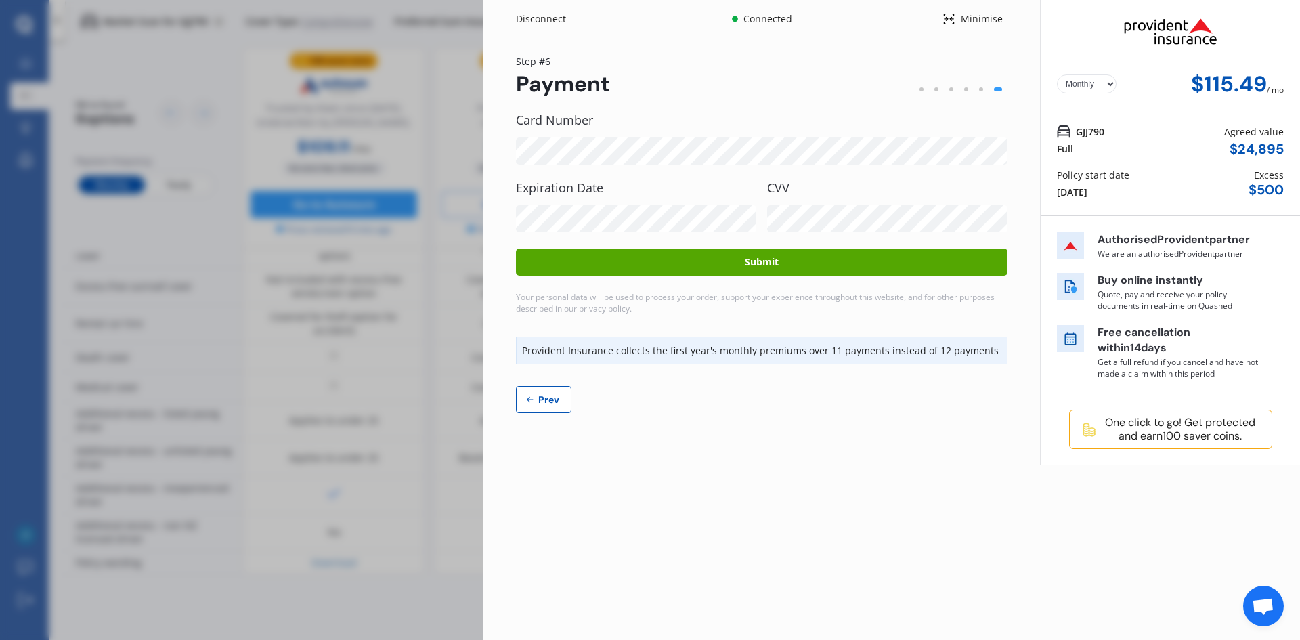
click at [773, 265] on button "Submit" at bounding box center [762, 261] width 492 height 27
